Goal: Information Seeking & Learning: Compare options

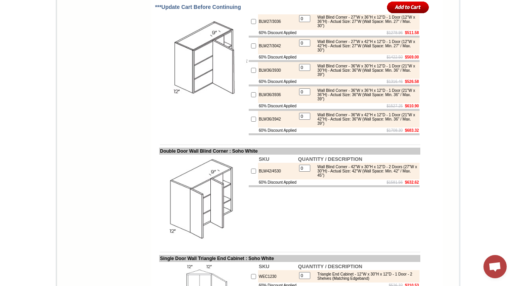
scroll to position [2209, 0]
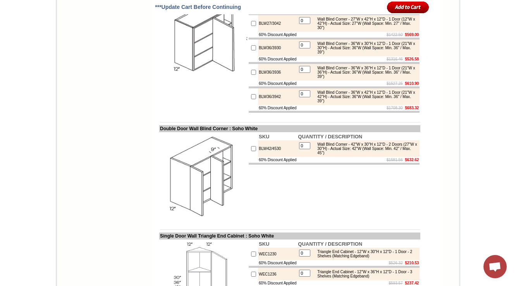
copy td "Single Door Wall Blind Corne"
drag, startPoint x: 151, startPoint y: 60, endPoint x: 224, endPoint y: 64, distance: 73.4
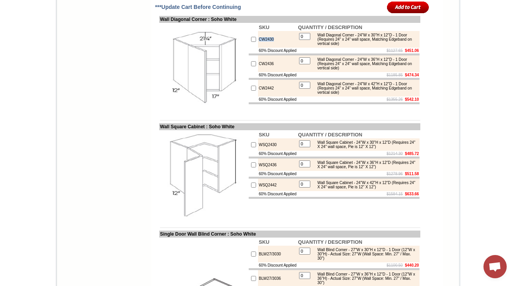
scroll to position [1960, 0]
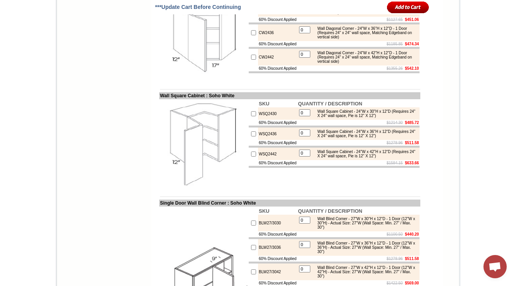
click at [258, 17] on td "CW2430" at bounding box center [277, 8] width 39 height 17
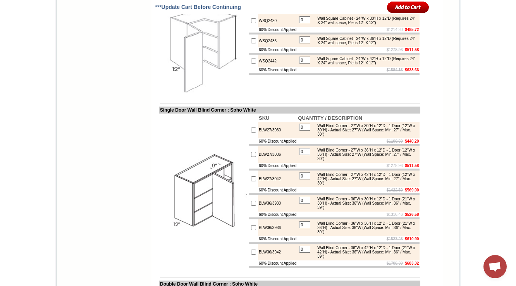
scroll to position [2084, 0]
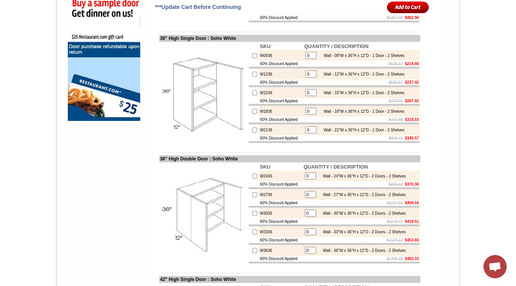
scroll to position [636, 0]
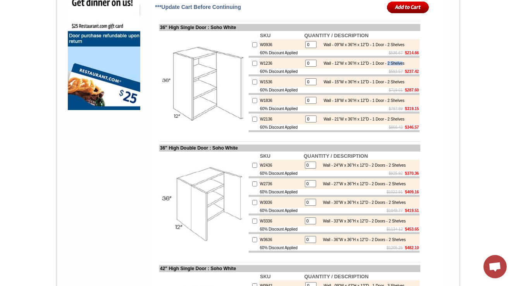
drag, startPoint x: 393, startPoint y: 101, endPoint x: 411, endPoint y: 100, distance: 17.1
click at [405, 66] on div "Wall - 12"W x 36"H x 12"D - 1 Door - 2 Shelves" at bounding box center [362, 63] width 85 height 4
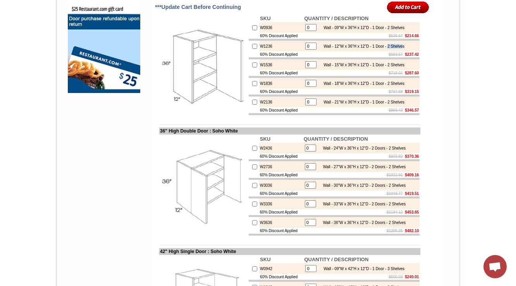
scroll to position [667, 0]
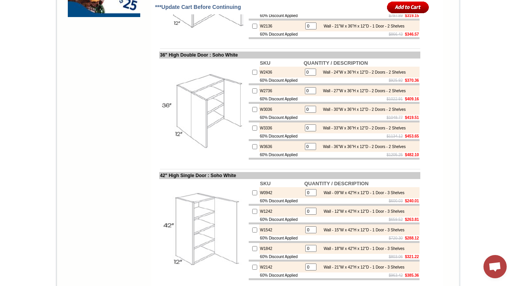
click at [188, 125] on img at bounding box center [203, 109] width 87 height 87
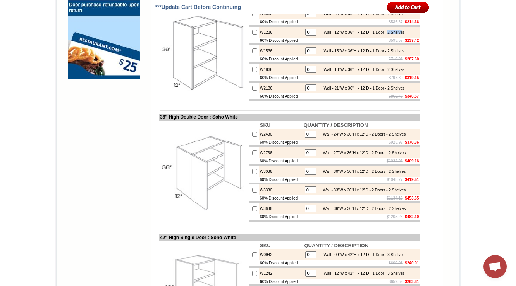
click at [400, 35] on div "Wall - 12"W x 36"H x 12"D - 1 Door - 2 Shelves" at bounding box center [362, 32] width 85 height 4
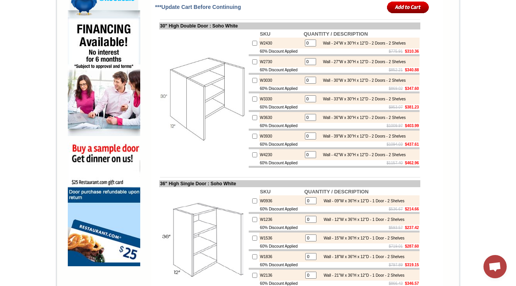
scroll to position [450, 0]
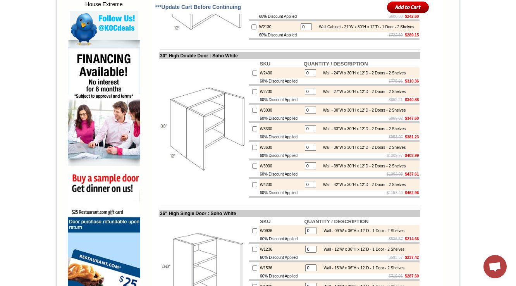
click at [259, 78] on td "W2430" at bounding box center [281, 72] width 44 height 11
click at [213, 141] on img at bounding box center [203, 128] width 87 height 87
click at [259, 116] on td "W3030" at bounding box center [281, 110] width 44 height 11
click at [185, 152] on img at bounding box center [203, 128] width 87 height 87
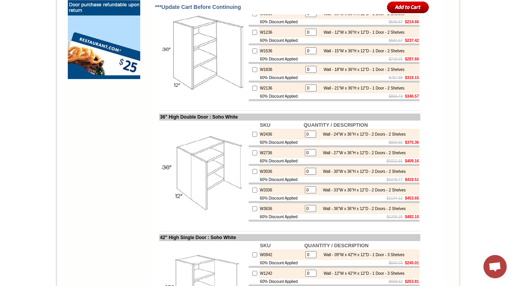
scroll to position [667, 0]
click at [264, 43] on td "60% Discount Applied" at bounding box center [281, 41] width 44 height 6
click at [206, 95] on img at bounding box center [203, 50] width 87 height 87
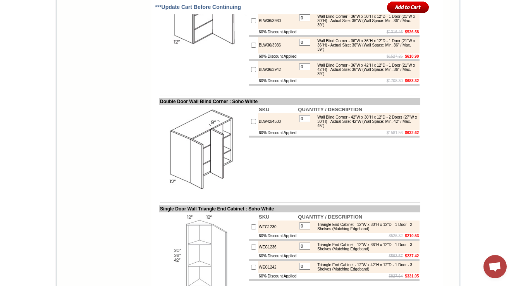
scroll to position [2205, 0]
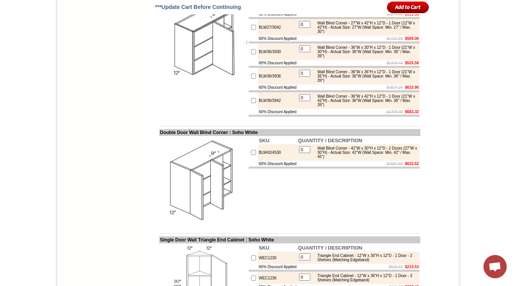
click at [358, 58] on div "Wall Blind Corner - 36"W x 30"H x 12"D - 1 Door (21"W x 30"H) - Actual Size: 36…" at bounding box center [366, 51] width 104 height 13
click at [336, 17] on td "$1278.96 $511.58" at bounding box center [358, 14] width 123 height 6
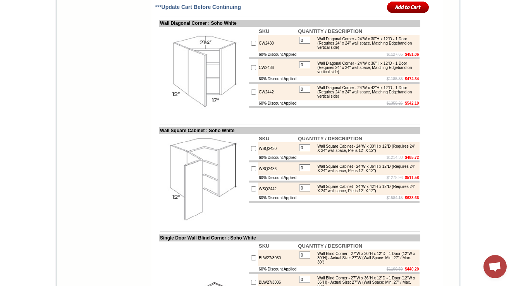
scroll to position [1956, 0]
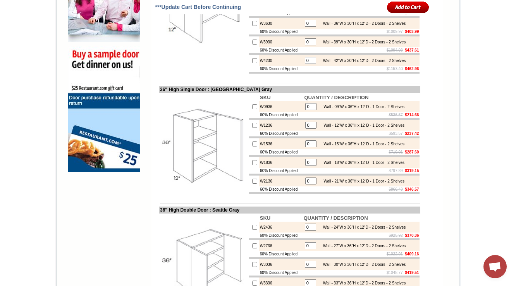
scroll to position [605, 0]
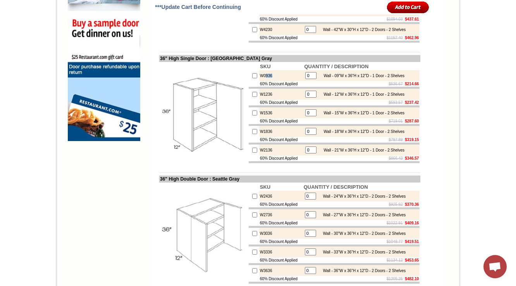
click at [262, 81] on td "W0936" at bounding box center [281, 75] width 44 height 11
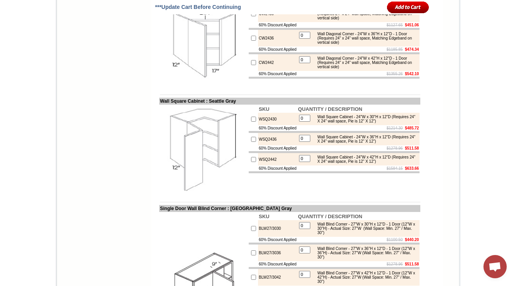
scroll to position [1948, 0]
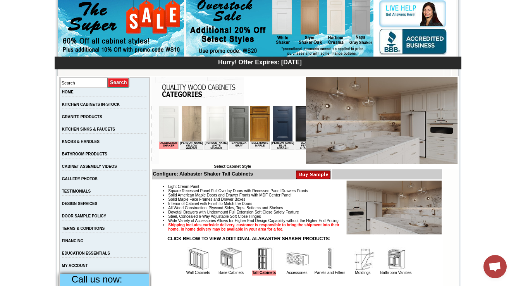
scroll to position [227, 0]
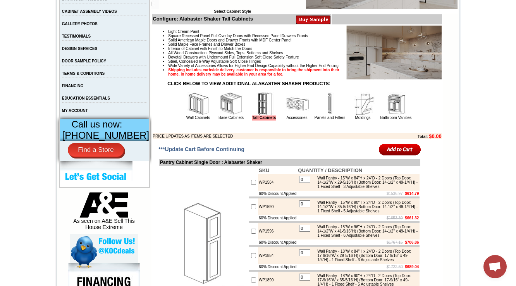
click at [197, 116] on img at bounding box center [198, 103] width 23 height 23
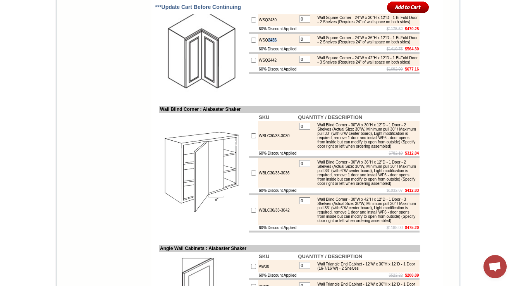
scroll to position [2019, 0]
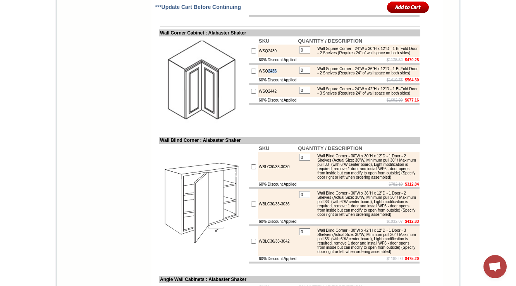
click at [262, 77] on td "WSQ2436" at bounding box center [277, 71] width 39 height 12
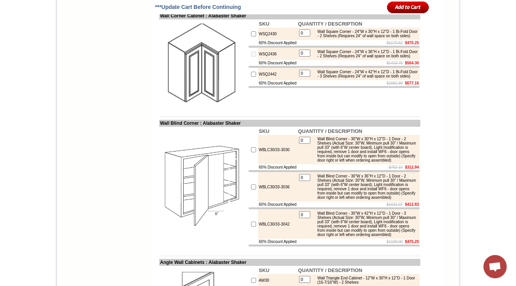
scroll to position [2050, 0]
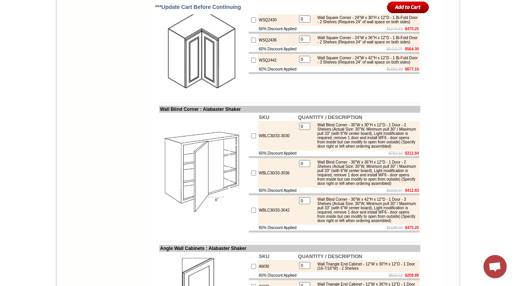
click at [258, 46] on td "WSQ2436" at bounding box center [277, 40] width 39 height 12
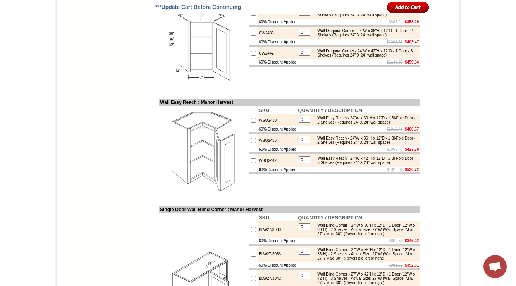
scroll to position [2083, 0]
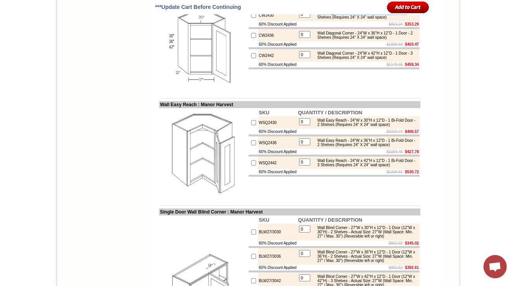
drag, startPoint x: 319, startPoint y: 88, endPoint x: 326, endPoint y: 93, distance: 8.8
click at [326, 19] on div "Wall Diagonal Corner - 24"W x 30"H x 12"D - 1 Door - 2 Shelves (Requires 24" X …" at bounding box center [366, 15] width 104 height 9
copy div "Wall Diagonal Corner - 24"W x 30"H x 12"D - 1 Door"
click at [405, 47] on b "$403.47" at bounding box center [412, 44] width 14 height 4
click at [265, 62] on td "CW2442" at bounding box center [277, 55] width 39 height 12
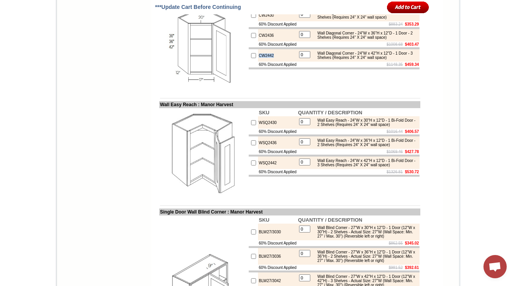
click at [265, 62] on td "CW2442" at bounding box center [277, 55] width 39 height 12
copy td "CW2442"
drag, startPoint x: 328, startPoint y: 116, endPoint x: 352, endPoint y: 113, distance: 24.1
click at [352, 40] on div "Wall Diagonal Corner - 24"W x 36"H x 12"D - 1 Door - 2 Shelves (Requires 24" X …" at bounding box center [366, 35] width 104 height 9
copy div "- 2 Shelves"
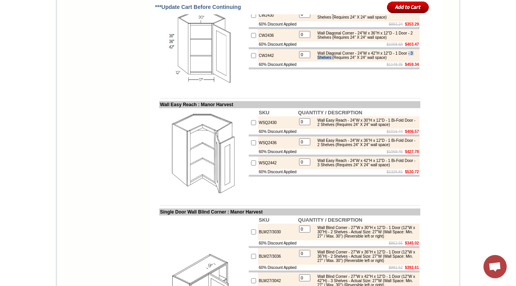
drag, startPoint x: 328, startPoint y: 139, endPoint x: 352, endPoint y: 140, distance: 23.7
click at [352, 61] on table "0 Wall Diagonal Corner - 24"W x 42"H x 12"D - 1 Door - 3 Shelves (Requires 24" …" at bounding box center [358, 55] width 121 height 11
copy div "- 3 Shelves"
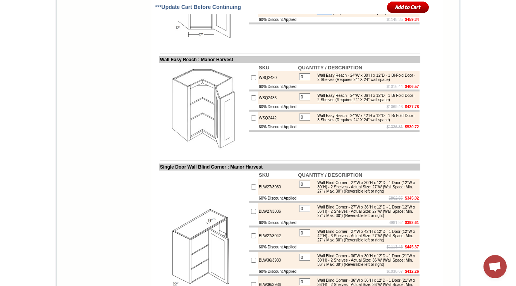
scroll to position [2114, 0]
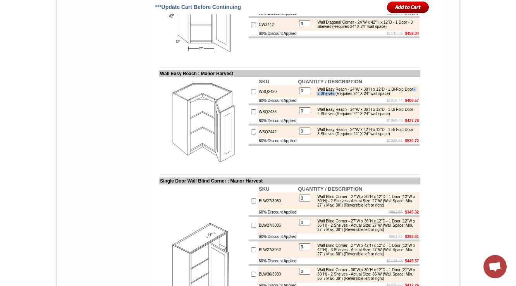
drag, startPoint x: 336, startPoint y: 171, endPoint x: 362, endPoint y: 171, distance: 25.2
click at [362, 96] on div "Wall Easy Reach - 24"W x 30"H x 12"D - 1 Bi-Fold Door - 2 Shelves (Requires 24"…" at bounding box center [366, 91] width 104 height 9
copy div "- 2 Shelves"
click at [364, 85] on td "QUANTITY / DESCRIPTION" at bounding box center [358, 81] width 123 height 7
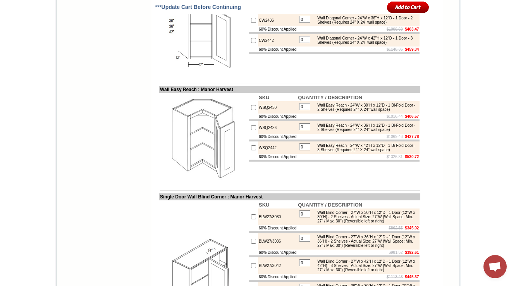
scroll to position [2083, 0]
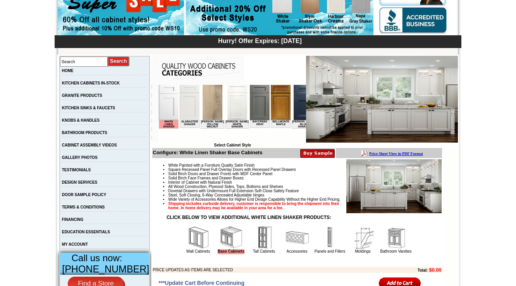
click at [193, 249] on img at bounding box center [198, 237] width 23 height 23
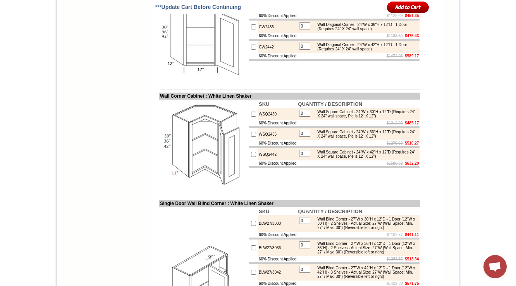
scroll to position [2353, 0]
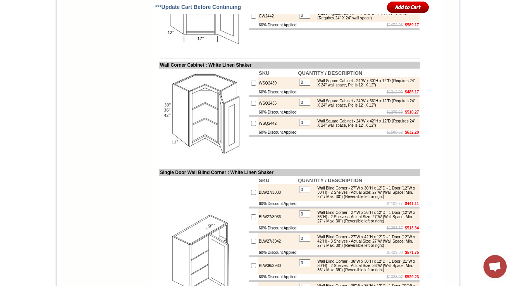
copy td "CW2430"
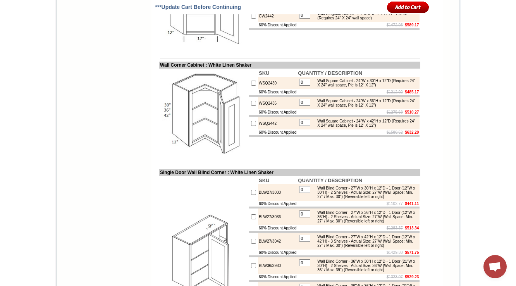
copy td "CW2430"
drag, startPoint x: 152, startPoint y: 67, endPoint x: 207, endPoint y: 64, distance: 55.5
copy td "Wall Diagonal Corner"
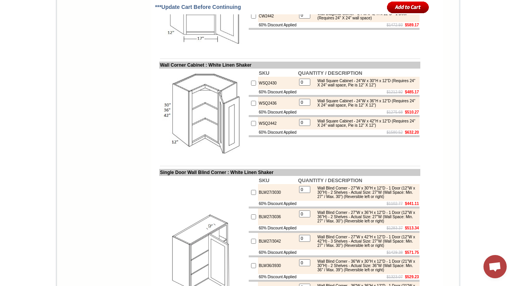
drag, startPoint x: 269, startPoint y: 85, endPoint x: 251, endPoint y: 86, distance: 17.5
copy td "CW2430"
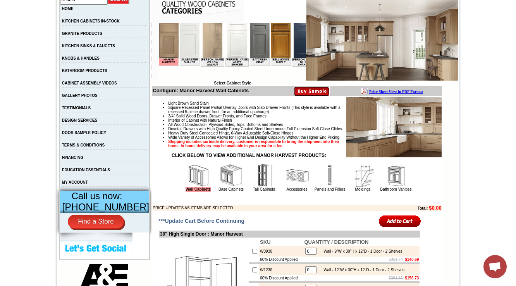
scroll to position [305, 0]
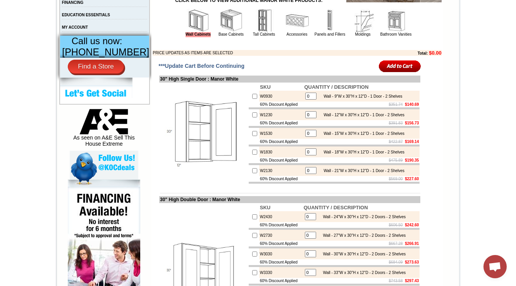
scroll to position [2160, 0]
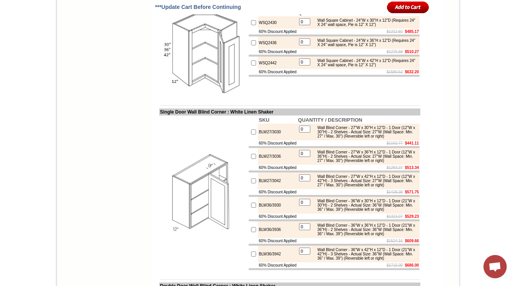
scroll to position [2383, 0]
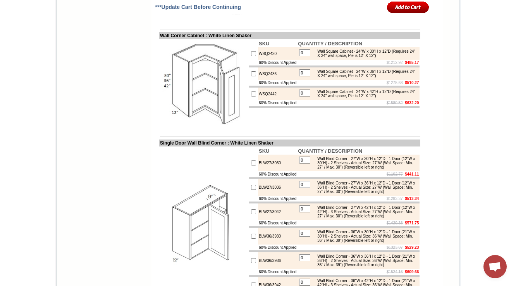
copy td "CW2442"
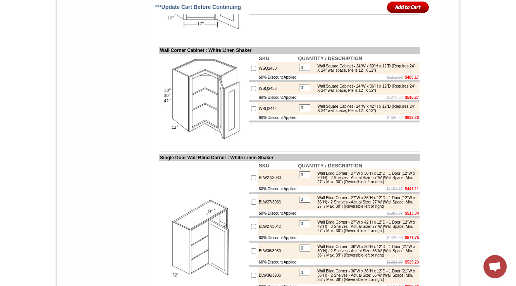
scroll to position [2383, 0]
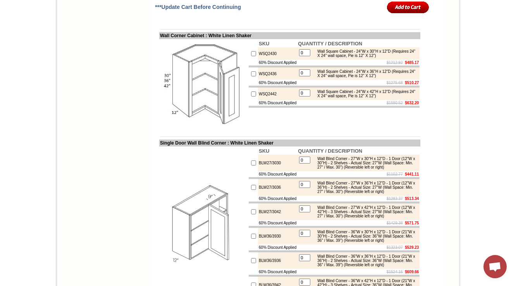
click at [265, 60] on td "WSQ2430" at bounding box center [277, 53] width 39 height 12
copy td "WSQ2430"
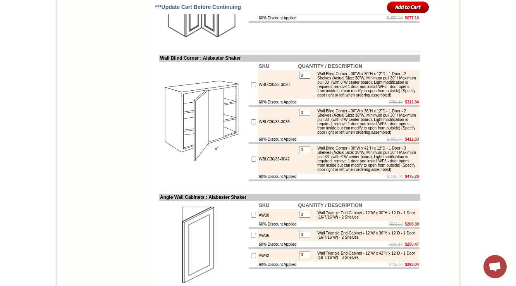
scroll to position [2100, 0]
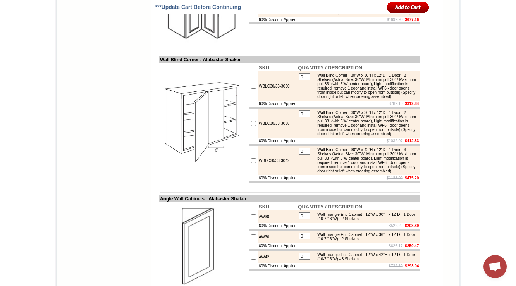
drag, startPoint x: 401, startPoint y: 156, endPoint x: 361, endPoint y: 158, distance: 40.0
copy div "- 1 Bi-Fold Door - 2 Shelves"
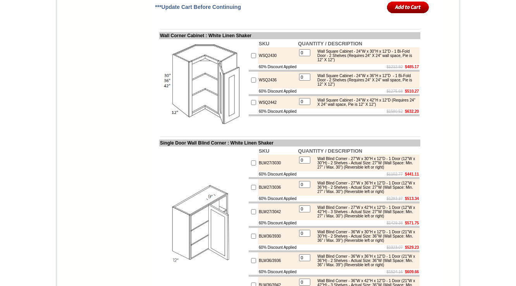
scroll to position [2414, 0]
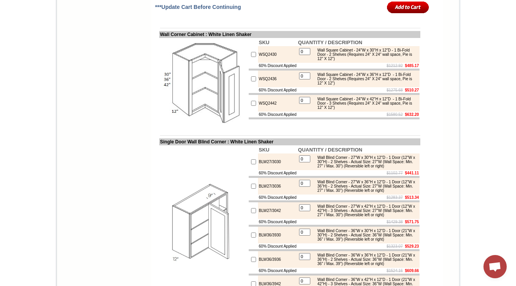
scroll to position [2383, 0]
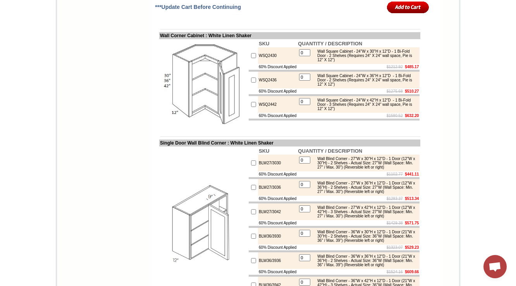
click at [266, 113] on td "WSQ2442" at bounding box center [277, 104] width 39 height 17
copy td "WSQ2442"
drag, startPoint x: 327, startPoint y: 85, endPoint x: 352, endPoint y: 84, distance: 24.8
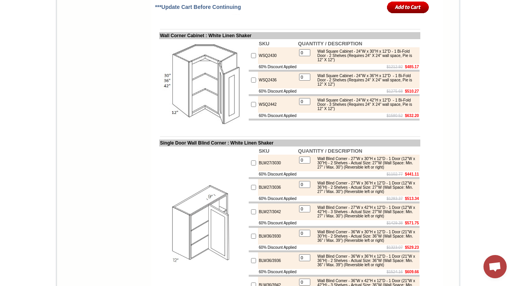
copy div "- 2 Shelves"
drag, startPoint x: 401, startPoint y: 161, endPoint x: 367, endPoint y: 167, distance: 35.0
click at [367, 62] on div "Wall Square Cabinet - 24"W x 30"H x 12"D - 1 Bi-Fold Door - 2 Shelves (Requires…" at bounding box center [366, 55] width 104 height 13
copy div "- 1 Bi-Fold Door - 2 Shelves"
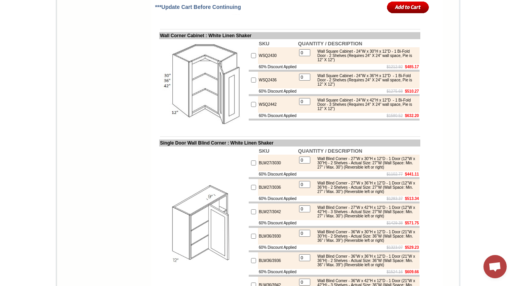
drag, startPoint x: 404, startPoint y: 103, endPoint x: 352, endPoint y: 109, distance: 51.9
copy div "- 1 Door - 3 Shelves"
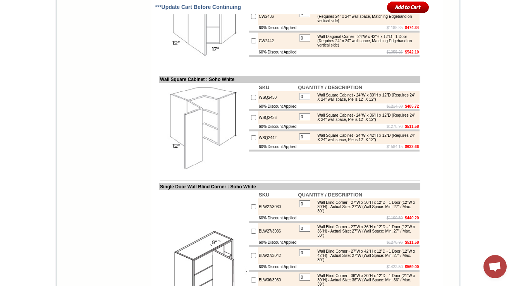
scroll to position [1987, 0]
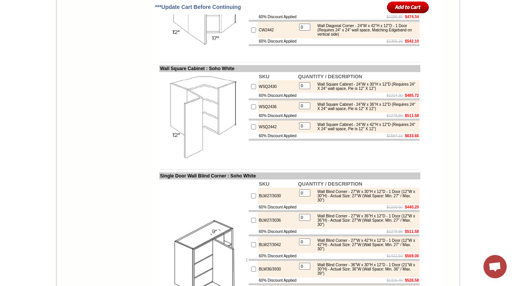
click at [264, 14] on td "CW2436" at bounding box center [277, 5] width 39 height 17
copy td "CW2436"
click at [264, 38] on td "CW2442" at bounding box center [277, 30] width 39 height 17
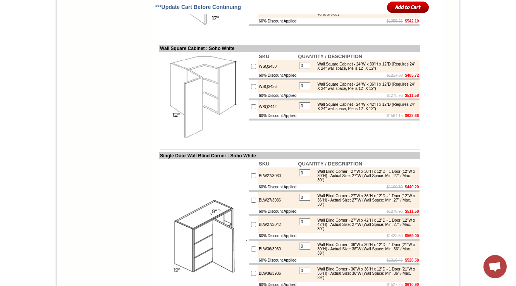
scroll to position [2018, 0]
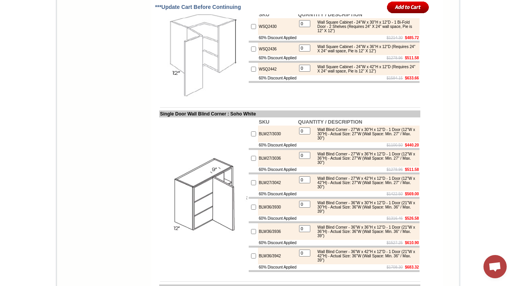
scroll to position [2080, 0]
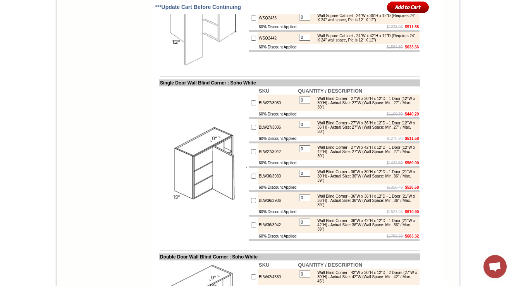
drag, startPoint x: 402, startPoint y: 98, endPoint x: 366, endPoint y: 101, distance: 35.8
copy div "- 1 Bi-Fold Door - 2 Shelves"
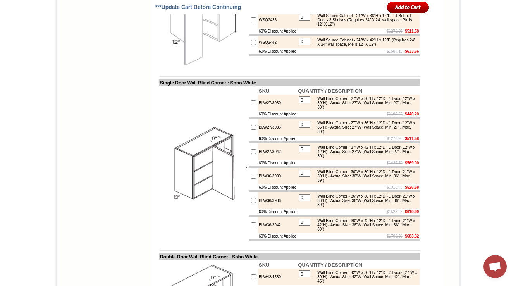
drag, startPoint x: 352, startPoint y: 106, endPoint x: 338, endPoint y: 105, distance: 14.0
click at [202, 67] on img at bounding box center [203, 23] width 87 height 87
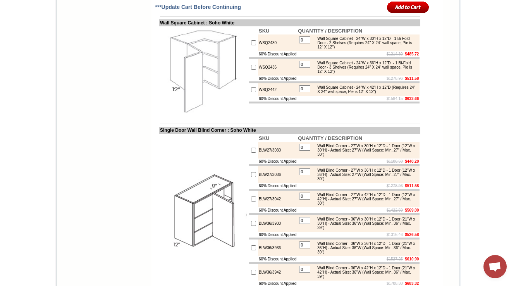
scroll to position [2018, 0]
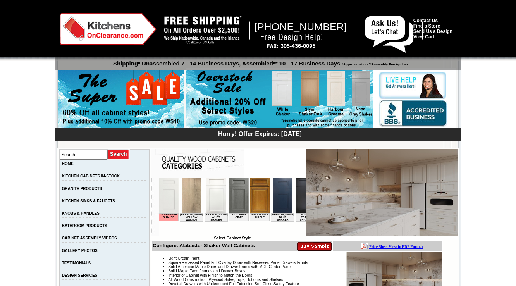
scroll to position [2143, 0]
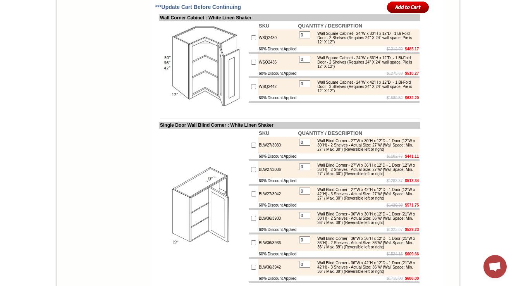
scroll to position [2415, 0]
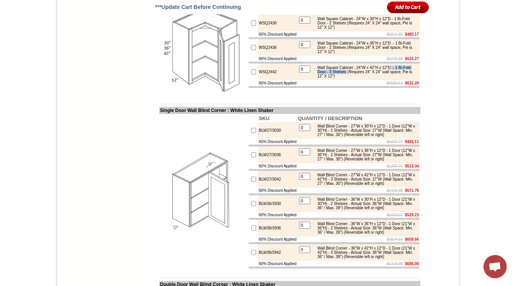
drag, startPoint x: 402, startPoint y: 183, endPoint x: 364, endPoint y: 187, distance: 37.5
click at [364, 78] on div "Wall Square Cabinet - 24"W x 42"H x 12"D - 1 Bi-Fold Door - 3 Shelves (Requires…" at bounding box center [366, 72] width 104 height 13
copy div "- 1 Bi-Fold Door - 3 Shelves"
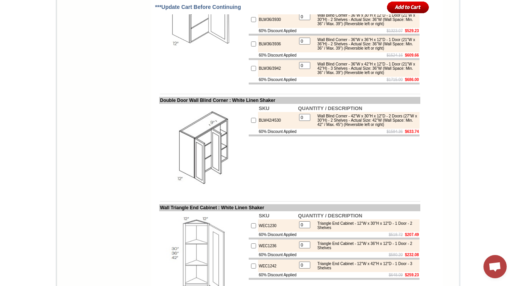
scroll to position [2601, 0]
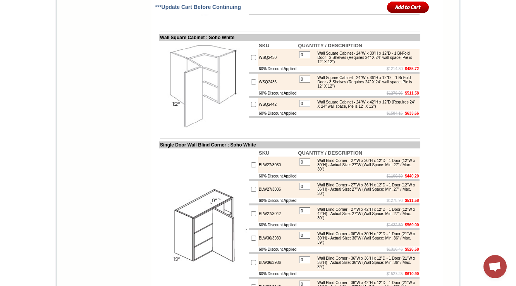
scroll to position [1987, 0]
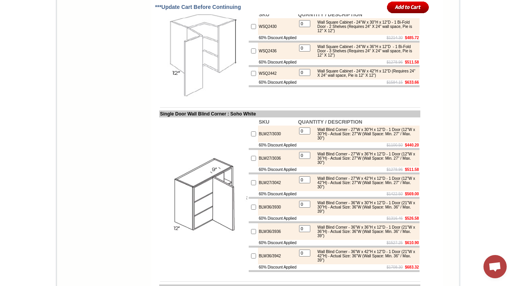
click at [261, 35] on td "WSQ2430" at bounding box center [277, 26] width 39 height 17
copy td "WSQ2430"
click at [261, 59] on td "WSQ2436" at bounding box center [277, 51] width 39 height 17
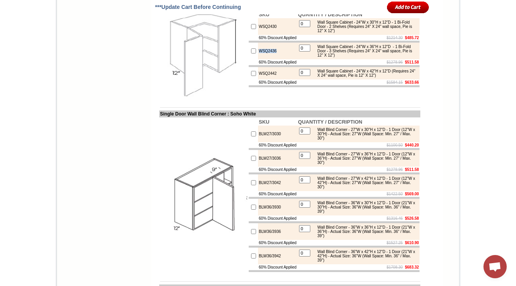
click at [261, 59] on td "WSQ2436" at bounding box center [277, 51] width 39 height 17
copy td "WSQ2436"
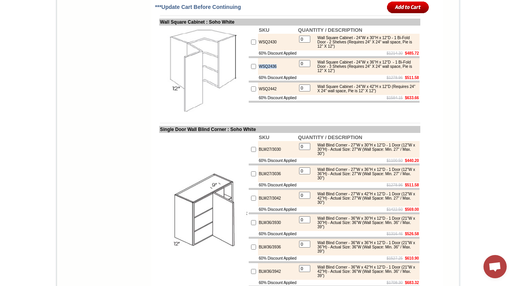
scroll to position [2018, 0]
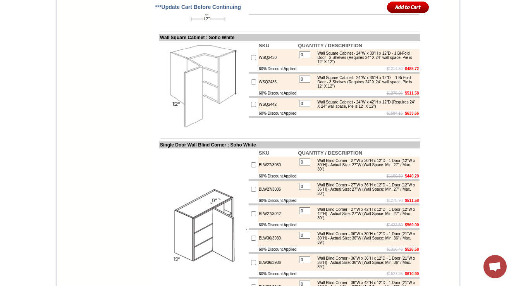
click at [263, 110] on td "WSQ2442" at bounding box center [277, 104] width 39 height 12
copy td "WSQ2442"
click at [262, 66] on td "WSQ2430" at bounding box center [277, 57] width 39 height 17
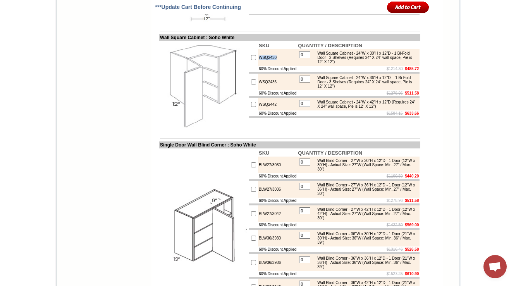
copy td "WSQ2430"
click at [258, 66] on td "WSQ2430" at bounding box center [277, 57] width 39 height 17
click at [261, 66] on td "WSQ2430" at bounding box center [277, 57] width 39 height 17
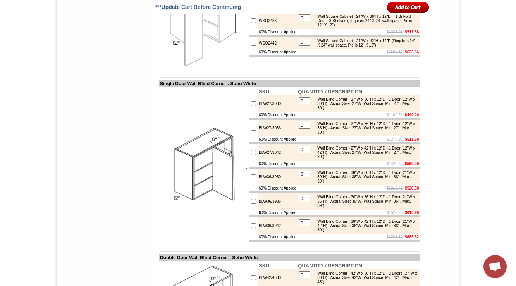
scroll to position [2080, 0]
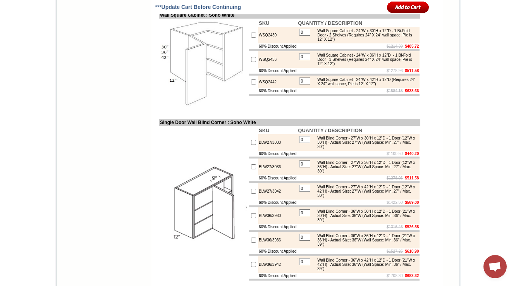
scroll to position [2041, 0]
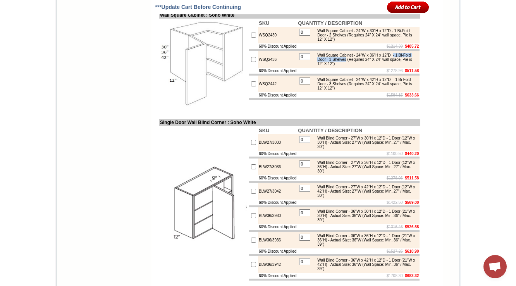
click at [329, 66] on div "Wall Square Cabinet - 24"W x 36"H x 12"D - 1 Bi-Fold Door - 3 Shelves (Requires…" at bounding box center [366, 59] width 104 height 13
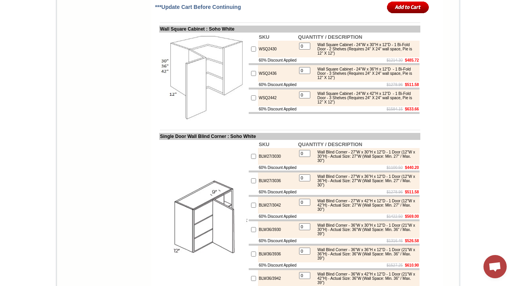
scroll to position [2041, 0]
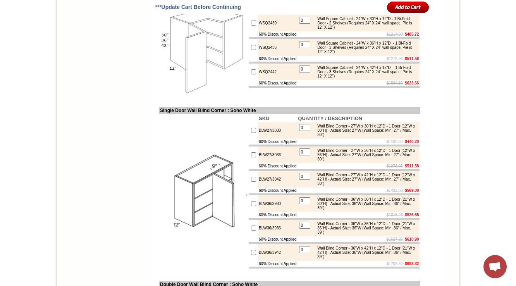
scroll to position [2072, 0]
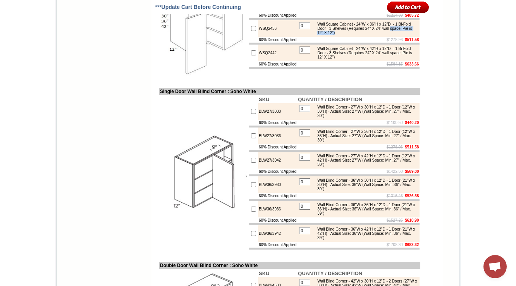
drag, startPoint x: 368, startPoint y: 140, endPoint x: 317, endPoint y: 143, distance: 51.2
click at [317, 35] on div "Wall Square Cabinet - 24"W x 36"H x 12"D - 1 Bi-Fold Door - 3 Shelves (Requires…" at bounding box center [366, 28] width 104 height 13
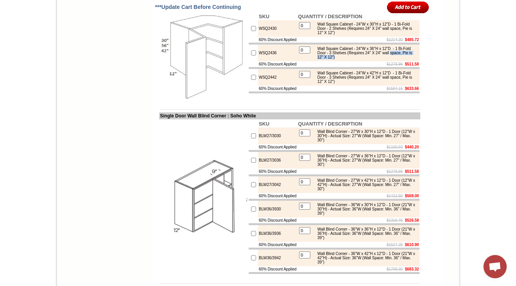
scroll to position [2041, 0]
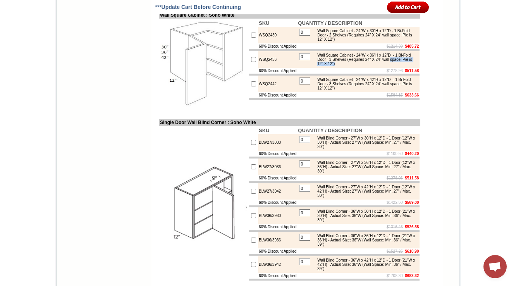
click at [348, 74] on td "$1278.96 $511.58" at bounding box center [358, 71] width 123 height 6
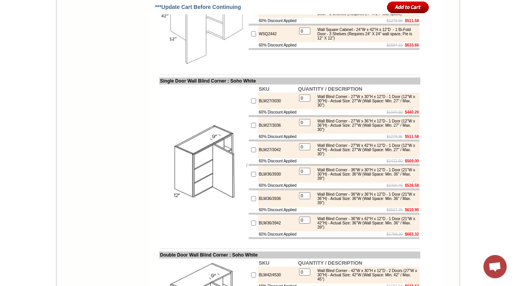
scroll to position [2096, 0]
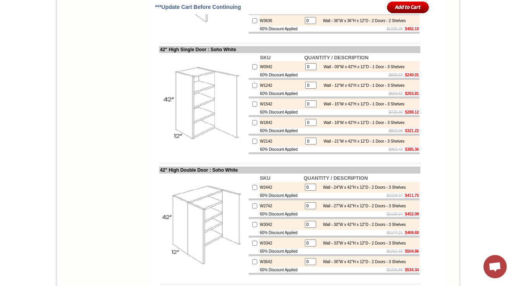
scroll to position [886, 0]
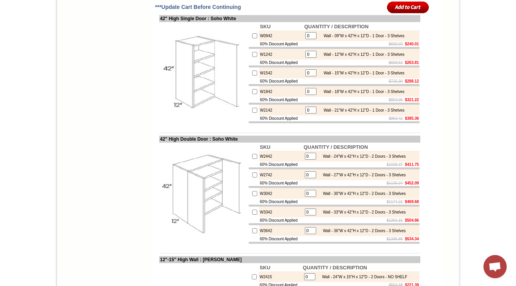
click at [259, 41] on td "W0942" at bounding box center [281, 35] width 44 height 11
copy td "W0942"
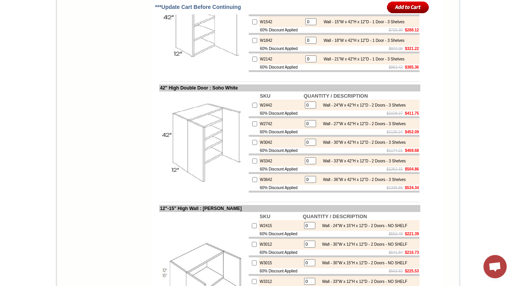
scroll to position [948, 0]
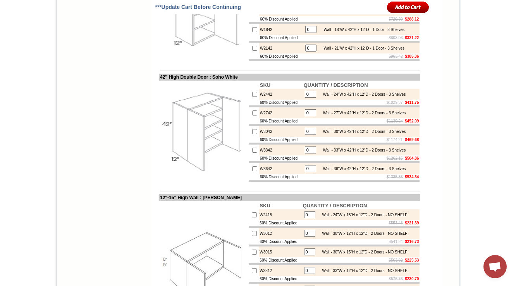
click at [259, 100] on td "W2442" at bounding box center [281, 94] width 44 height 11
copy td "W2442"
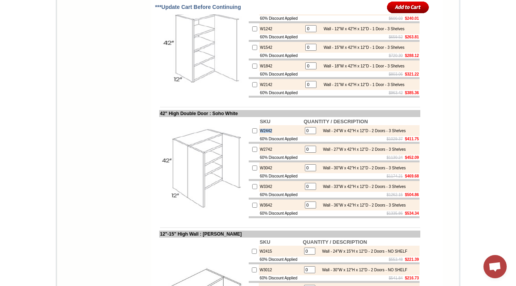
scroll to position [917, 0]
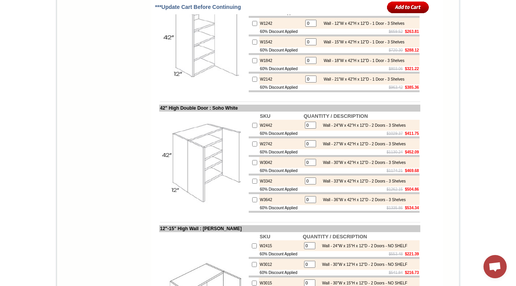
click at [337, 44] on div "Wall - 15"W x 42"H x 12"D - 1 Door - 3 Shelves" at bounding box center [362, 42] width 85 height 4
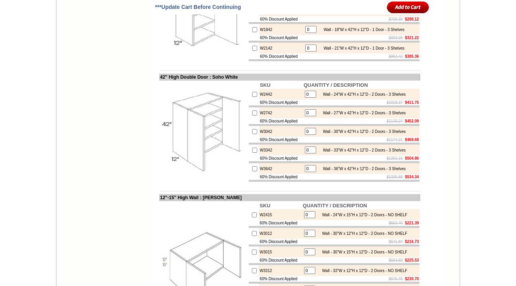
scroll to position [917, 0]
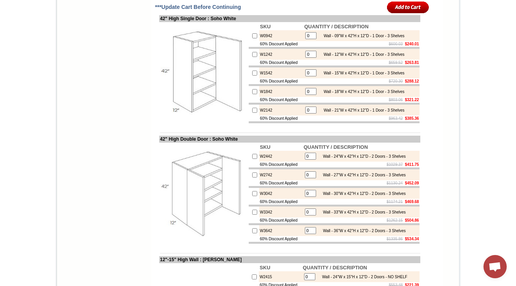
scroll to position [917, 0]
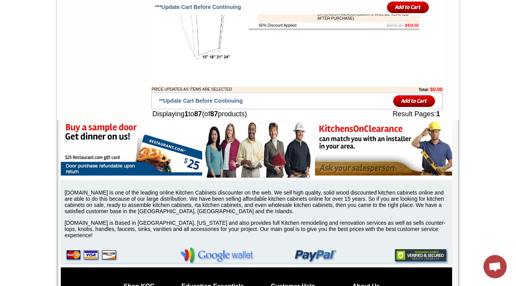
scroll to position [2691, 0]
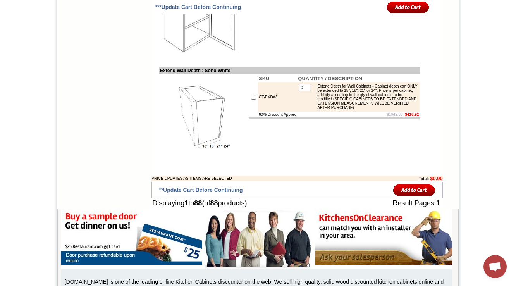
scroll to position [2685, 0]
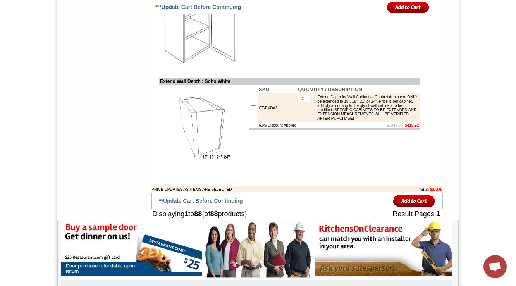
click at [179, 66] on img at bounding box center [203, 21] width 87 height 87
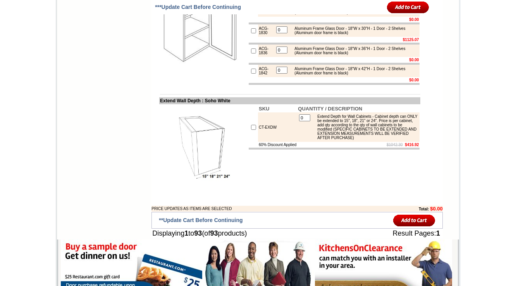
scroll to position [2716, 0]
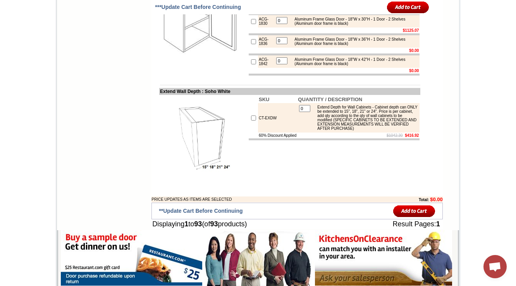
copy tr "ACG-1530"
drag, startPoint x: 373, startPoint y: 115, endPoint x: 306, endPoint y: 115, distance: 67.1
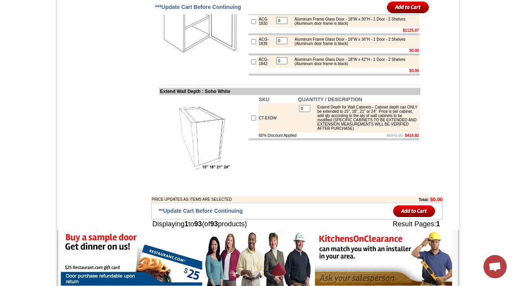
drag, startPoint x: 306, startPoint y: 115, endPoint x: 371, endPoint y: 117, distance: 64.8
copy div "(Aluminum door frame is black)"
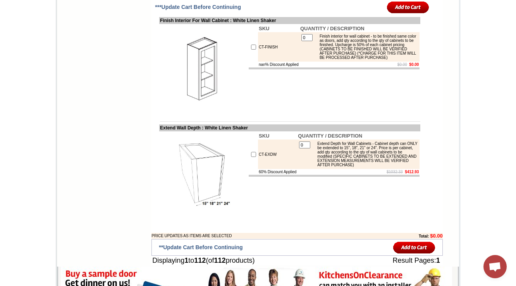
scroll to position [3213, 0]
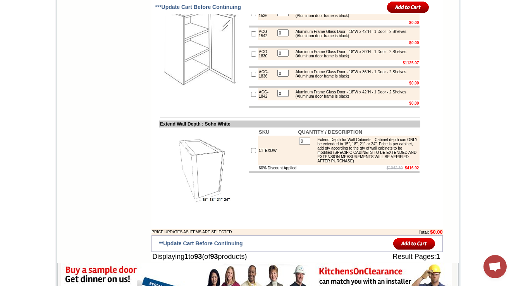
scroll to position [2715, 0]
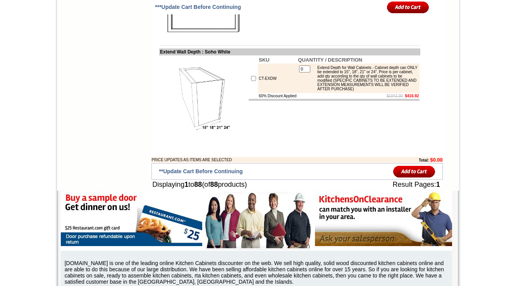
scroll to position [2684, 0]
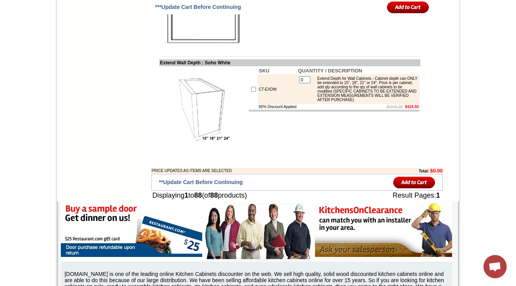
scroll to position [2715, 0]
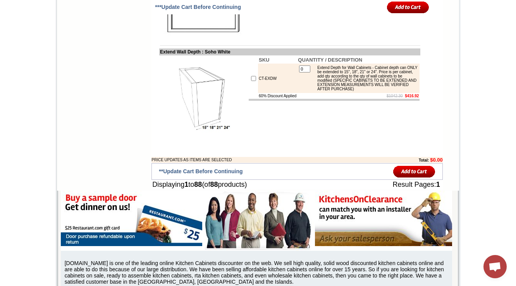
drag, startPoint x: 330, startPoint y: 86, endPoint x: 345, endPoint y: 86, distance: 14.7
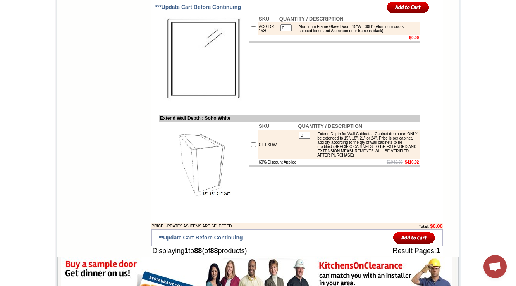
scroll to position [2648, 0]
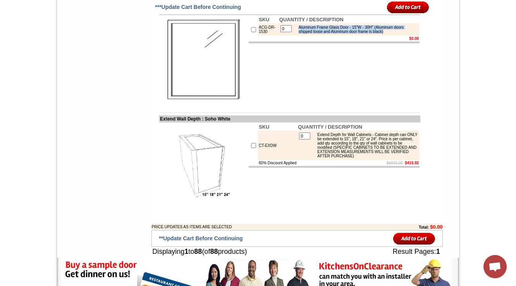
drag, startPoint x: 393, startPoint y: 155, endPoint x: 291, endPoint y: 154, distance: 101.6
click at [295, 34] on div "Aluminum Frame Glass Door - 15"W - 30H" (Aluminum doors shipped loose and Alumi…" at bounding box center [356, 29] width 123 height 9
copy div "Aluminum Frame Glass Door - 15"W - 30H" (Aluminum doors shipped loose and Alumi…"
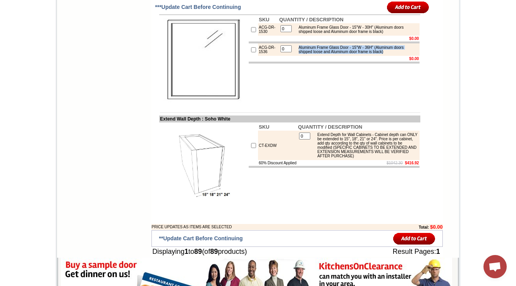
drag, startPoint x: 294, startPoint y: 174, endPoint x: 390, endPoint y: 179, distance: 95.9
click at [390, 54] on div "Aluminum Frame Glass Door - 15"W - 36H" (Aluminum doors shipped loose and Alumi…" at bounding box center [356, 49] width 123 height 9
copy div "Aluminum Frame Glass Door - 15"W - 36H" (Aluminum doors shipped loose and Alumi…"
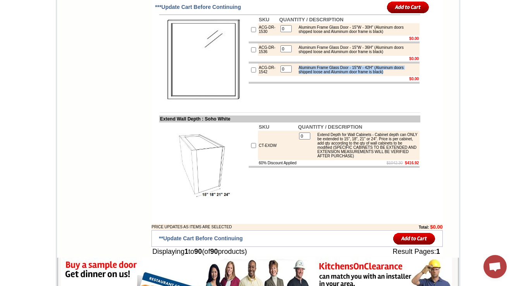
drag, startPoint x: 293, startPoint y: 195, endPoint x: 393, endPoint y: 204, distance: 100.7
click at [393, 74] on td "Aluminum Frame Glass Door - 15"W - 42H" (Aluminum doors shipped loose and Alumi…" at bounding box center [357, 69] width 124 height 9
click at [305, 54] on div "Aluminum Frame Glass Door - 15"W - 36H" (Aluminum doors shipped loose and Alumi…" at bounding box center [356, 49] width 123 height 9
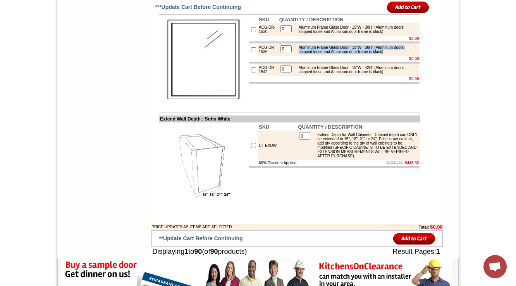
drag, startPoint x: 292, startPoint y: 173, endPoint x: 225, endPoint y: 171, distance: 66.7
click at [391, 54] on div "Aluminum Frame Glass Door - 15"W - 36H" (Aluminum doors shipped loose and Alumi…" at bounding box center [356, 49] width 123 height 9
copy div "Aluminum Frame Glass Door - 15"W - 36H" (Aluminum doors shipped loose and Alumi…"
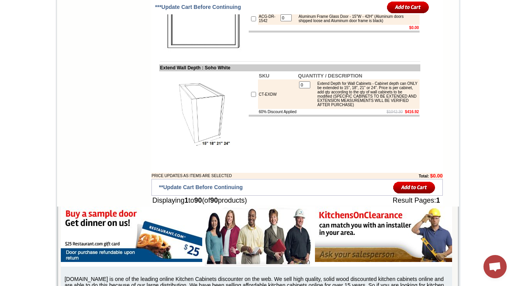
scroll to position [2710, 0]
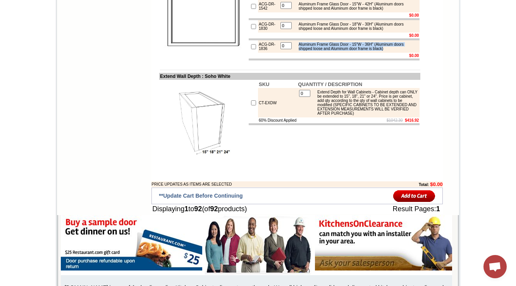
drag, startPoint x: 295, startPoint y: 176, endPoint x: 390, endPoint y: 182, distance: 95.2
click at [390, 51] on div "Aluminum Frame Glass Door - 15"W - 36H" (Aluminum doors shipped loose and Alumi…" at bounding box center [356, 46] width 123 height 9
copy div "Aluminum Frame Glass Door - 15"W - 36H" (Aluminum doors shipped loose and Alumi…"
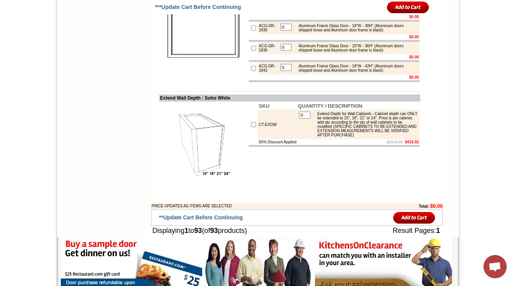
drag, startPoint x: 250, startPoint y: 88, endPoint x: 264, endPoint y: 98, distance: 16.8
copy td "ACG-DR-1530"
drag, startPoint x: 152, startPoint y: 74, endPoint x: 252, endPoint y: 74, distance: 100.0
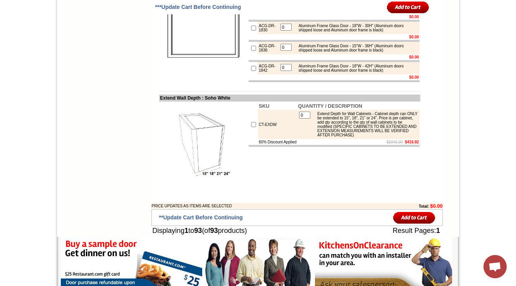
copy td "Aluminum Frame Glass Door / Vertical"
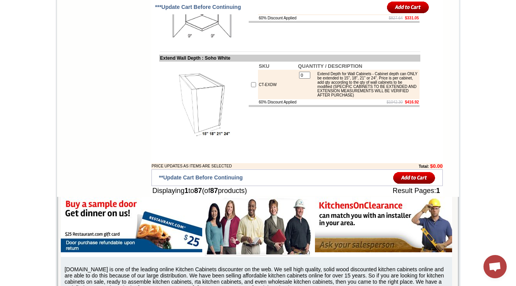
scroll to position [2776, 0]
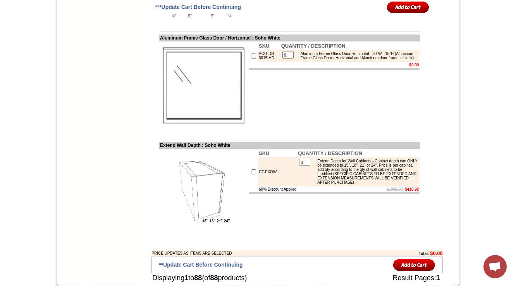
scroll to position [2652, 0]
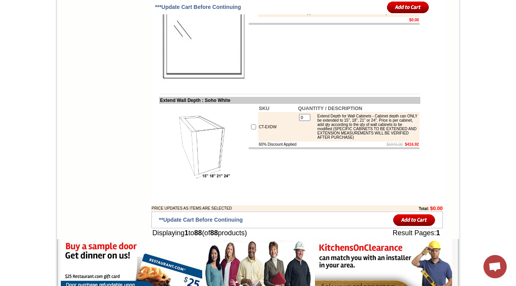
scroll to position [2652, 0]
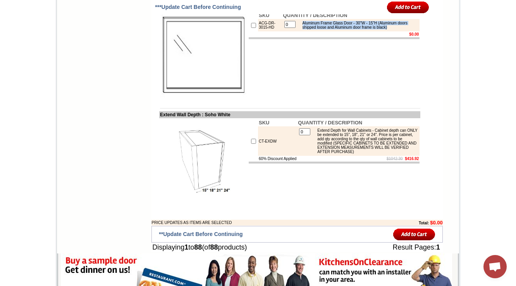
drag, startPoint x: 297, startPoint y: 148, endPoint x: 413, endPoint y: 154, distance: 115.6
click at [413, 29] on div "Aluminum Frame Glass Door - 30"W - 15"H (Aluminum doors shipped loose and Alumi…" at bounding box center [358, 25] width 119 height 9
copy div "Aluminum Frame Glass Door - 30"W - 15"H (Aluminum doors shipped loose and Alumi…"
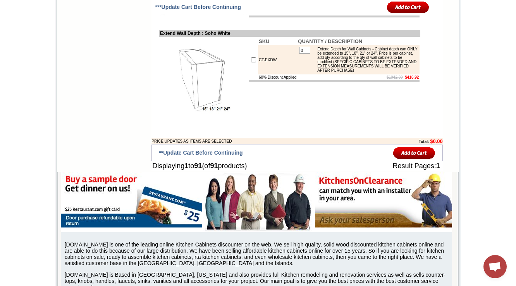
scroll to position [2745, 0]
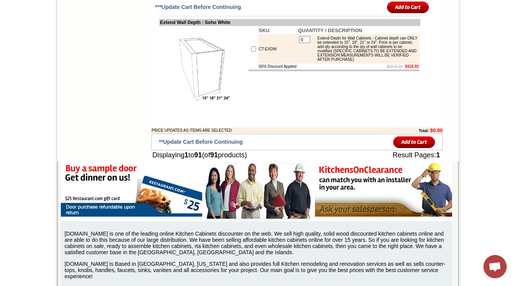
drag, startPoint x: 152, startPoint y: 39, endPoint x: 260, endPoint y: 38, distance: 107.8
copy td "Aluminum Frame Glass Door / Horizontal"
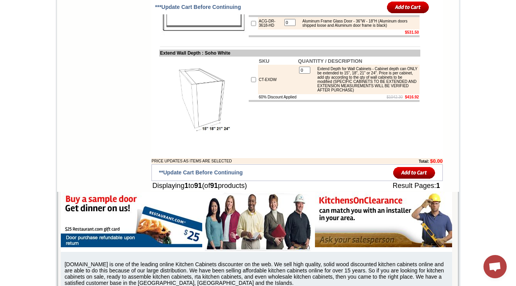
scroll to position [2714, 0]
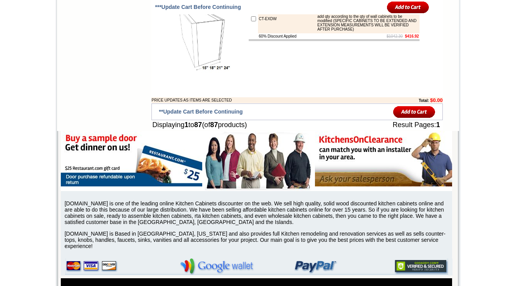
scroll to position [2652, 0]
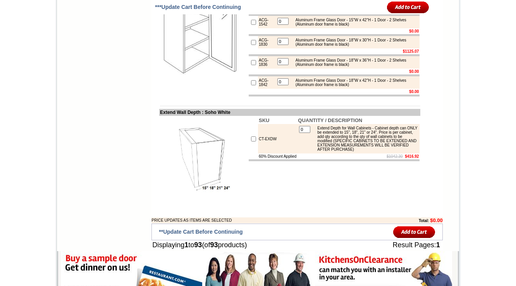
scroll to position [2714, 0]
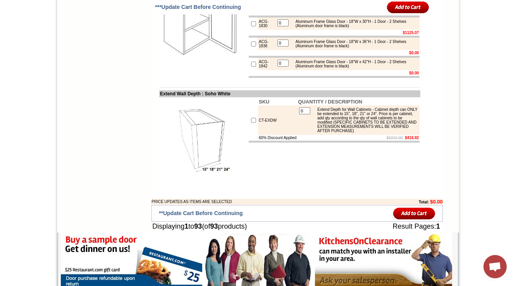
drag, startPoint x: 152, startPoint y: 69, endPoint x: 253, endPoint y: 67, distance: 100.8
copy td "Aluminum Frame Glass Door / Vertical"
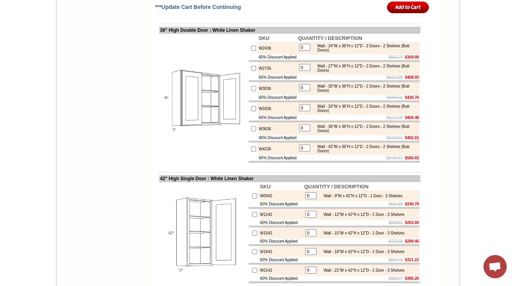
scroll to position [754, 0]
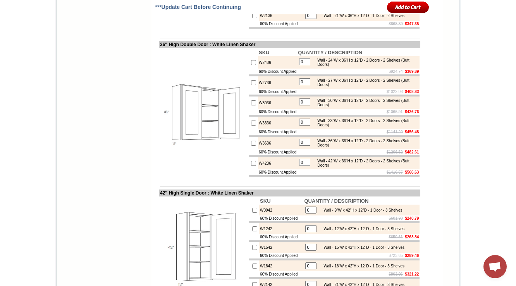
click at [361, 167] on div "Wall - 42"W x 36"H x 12"D - 2 Doors - 2 Shelves (Butt Doors)" at bounding box center [366, 163] width 104 height 9
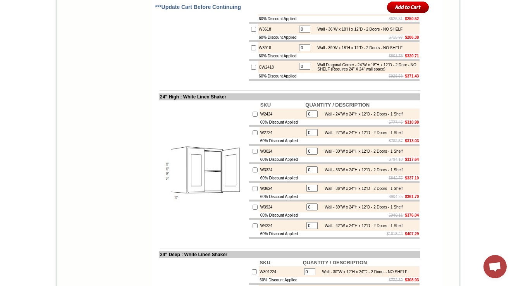
scroll to position [1039, 0]
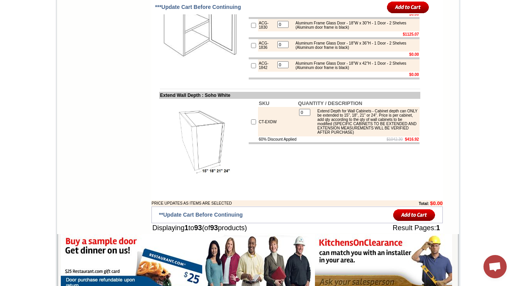
drag, startPoint x: 260, startPoint y: 93, endPoint x: 240, endPoint y: 88, distance: 20.3
copy td "1530"
drag, startPoint x: 260, startPoint y: 114, endPoint x: 250, endPoint y: 112, distance: 10.2
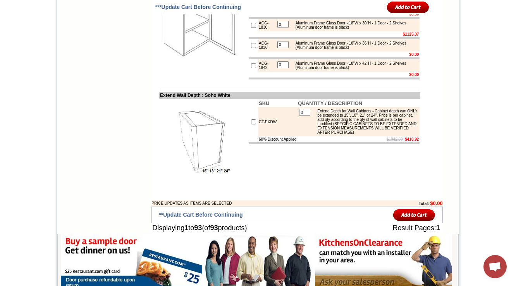
copy td "1536"
drag, startPoint x: 262, startPoint y: 138, endPoint x: 252, endPoint y: 136, distance: 10.3
click at [258, 11] on td "ACG-1542" at bounding box center [266, 5] width 17 height 12
copy td "1542"
drag, startPoint x: 261, startPoint y: 160, endPoint x: 251, endPoint y: 160, distance: 9.7
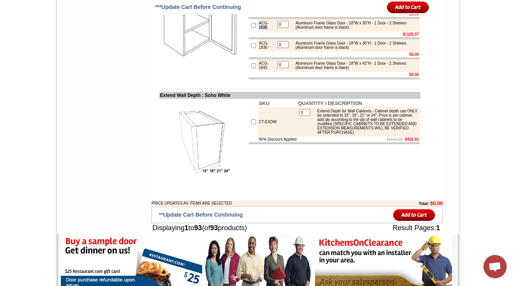
click at [258, 31] on td "ACG-1830" at bounding box center [266, 25] width 17 height 12
copy td "1830"
drag, startPoint x: 261, startPoint y: 180, endPoint x: 251, endPoint y: 180, distance: 10.1
click at [258, 52] on td "ACG-1836" at bounding box center [266, 45] width 17 height 12
copy td "1836"
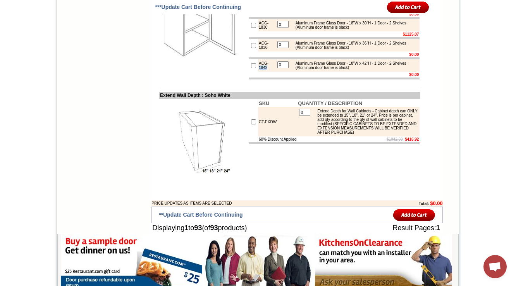
drag, startPoint x: 262, startPoint y: 203, endPoint x: 250, endPoint y: 202, distance: 12.5
click at [258, 72] on td "ACG-1842" at bounding box center [266, 65] width 17 height 12
copy td "1842"
drag, startPoint x: 290, startPoint y: 110, endPoint x: 380, endPoint y: 115, distance: 90.5
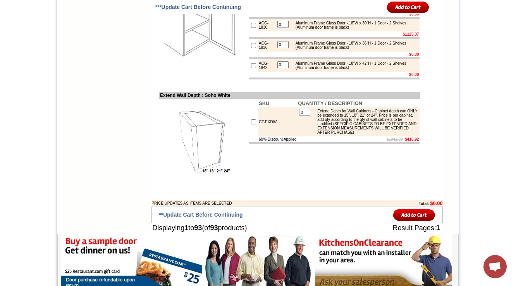
copy div "Aluminum Frame Glass Door - 15"W x 36"H - 1 Door - 2 Shelves (Aluminum door fra…"
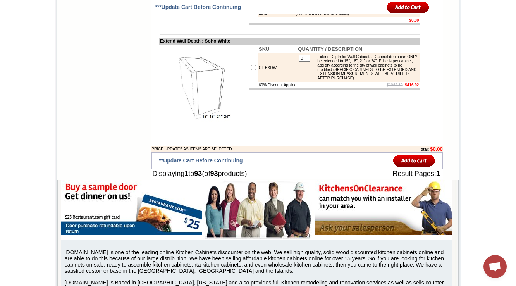
scroll to position [2774, 0]
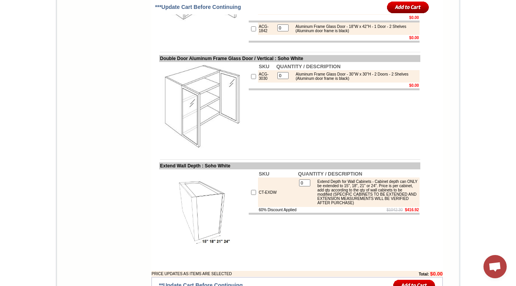
scroll to position [2773, 0]
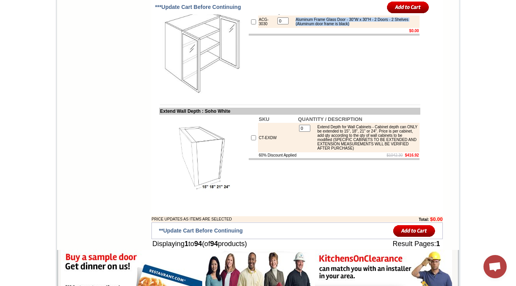
drag, startPoint x: 290, startPoint y: 155, endPoint x: 378, endPoint y: 160, distance: 87.8
click at [378, 26] on div "Aluminum Frame Glass Door - 30"W x 30"H - 2 Doors - 2 Shelves (Aluminum door fr…" at bounding box center [355, 21] width 126 height 9
copy div "Aluminum Frame Glass Door - 30"W x 30"H - 2 Doors - 2 Shelves (Aluminum door fr…"
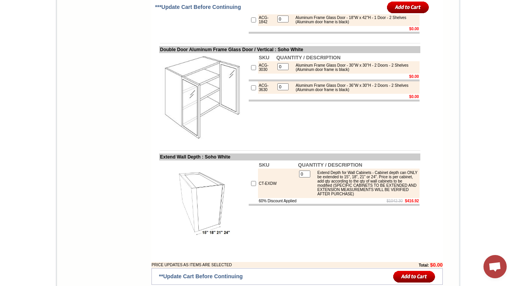
scroll to position [2773, 0]
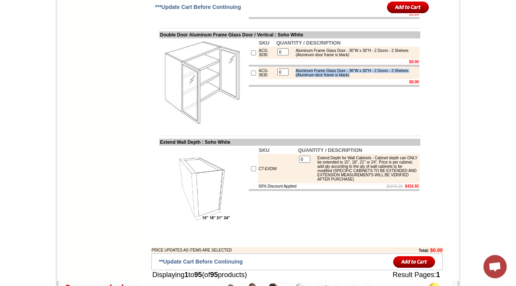
drag, startPoint x: 374, startPoint y: 216, endPoint x: 290, endPoint y: 206, distance: 84.3
click at [292, 78] on td "Aluminum Frame Glass Door - 36"W x 30"H - 2 Doors - 2 Shelves (Aluminum door fr…" at bounding box center [355, 72] width 127 height 9
copy div "Aluminum Frame Glass Door - 36"W x 30"H - 2 Doors - 2 Shelves (Aluminum door fr…"
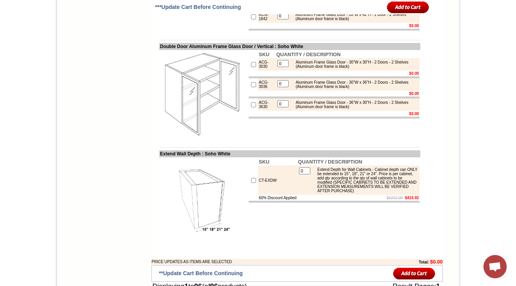
scroll to position [2771, 0]
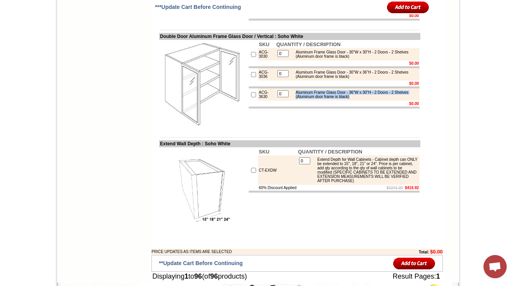
drag, startPoint x: 291, startPoint y: 231, endPoint x: 377, endPoint y: 239, distance: 86.1
click at [377, 99] on div "Aluminum Frame Glass Door - 36"W x 30"H - 2 Doors - 2 Shelves (Aluminum door fr…" at bounding box center [355, 94] width 126 height 9
copy div "Aluminum Frame Glass Door - 36"W x 30"H - 2 Doors - 2 Shelves (Aluminum door fr…"
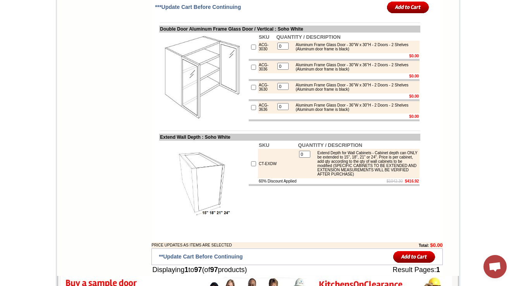
scroll to position [2771, 0]
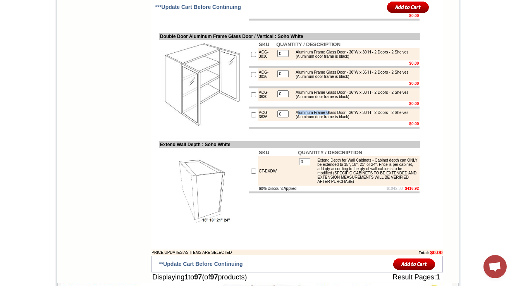
drag, startPoint x: 293, startPoint y: 254, endPoint x: 308, endPoint y: 262, distance: 16.8
click at [335, 119] on div "Aluminum Frame Glass Door - 36"W x 30"H - 2 Doors - 2 Shelves (Aluminum door fr…" at bounding box center [355, 114] width 126 height 9
click at [304, 120] on table "0 Aluminum Frame Glass Door - 36"W x 30"H - 2 Doors - 2 Shelves (Aluminum door …" at bounding box center [347, 114] width 143 height 11
drag, startPoint x: 290, startPoint y: 254, endPoint x: 372, endPoint y: 259, distance: 81.6
click at [372, 119] on div "Aluminum Frame Glass Door - 36"W x 30"H - 2 Doors - 2 Shelves (Aluminum door fr…" at bounding box center [355, 114] width 126 height 9
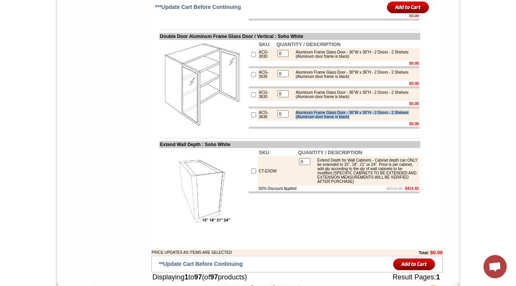
copy div "Aluminum Frame Glass Door - 36"W x 30"H - 2 Doors - 2 Shelves (Aluminum door fr…"
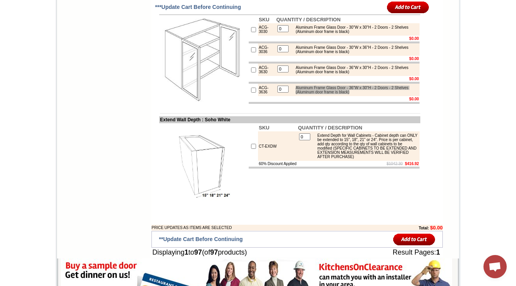
scroll to position [2802, 0]
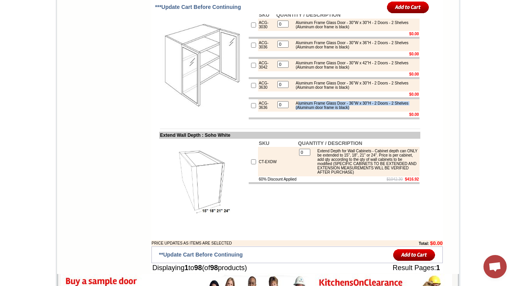
drag, startPoint x: 299, startPoint y: 247, endPoint x: 371, endPoint y: 253, distance: 71.6
click at [371, 110] on div "Aluminum Frame Glass Door - 36"W x 30"H - 2 Doors - 2 Shelves (Aluminum door fr…" at bounding box center [355, 105] width 126 height 9
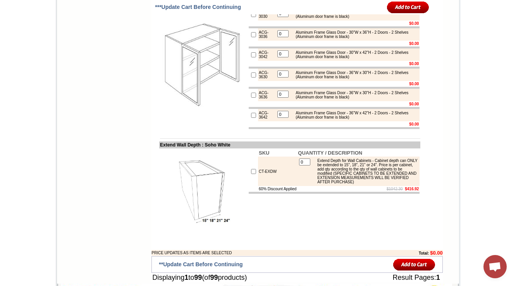
scroll to position [2813, 0]
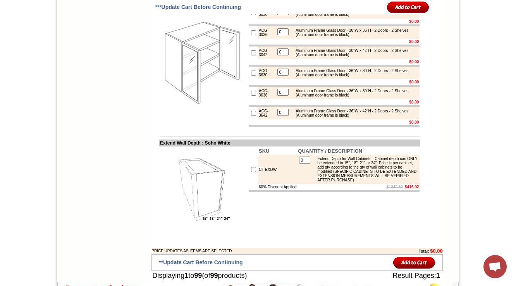
click at [249, 59] on td at bounding box center [253, 53] width 9 height 12
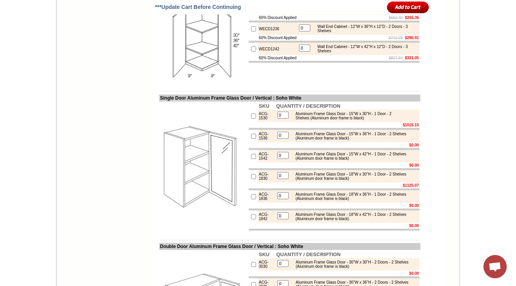
scroll to position [2565, 0]
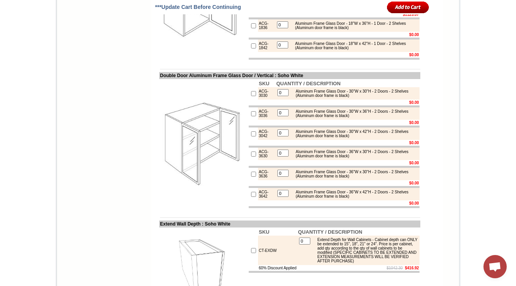
scroll to position [2735, 0]
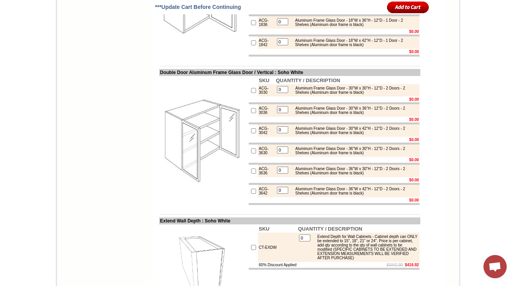
scroll to position [2766, 0]
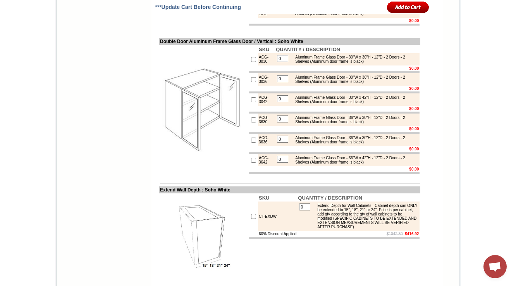
drag, startPoint x: 261, startPoint y: 41, endPoint x: 250, endPoint y: 33, distance: 14.1
copy td "ACG-1530"
drag, startPoint x: 259, startPoint y: 62, endPoint x: 251, endPoint y: 54, distance: 11.0
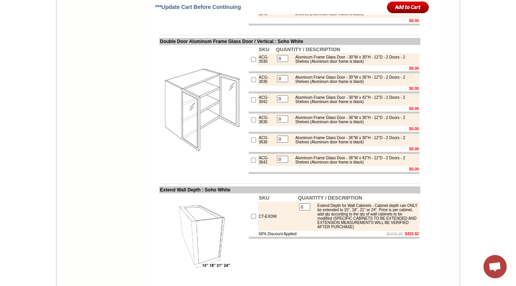
copy td "ACG-153"
drag, startPoint x: 261, startPoint y: 82, endPoint x: 251, endPoint y: 75, distance: 12.5
copy td "ACG-1542"
copy td "ACG-183"
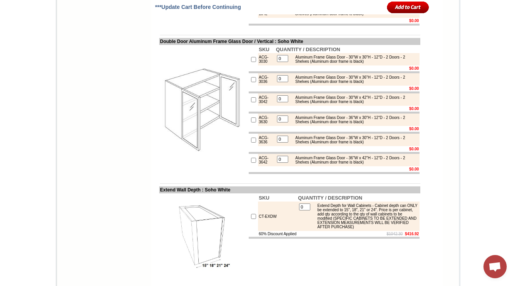
drag, startPoint x: 251, startPoint y: 98, endPoint x: 262, endPoint y: 105, distance: 12.9
drag, startPoint x: 252, startPoint y: 123, endPoint x: 261, endPoint y: 127, distance: 9.7
copy td "CG-1836"
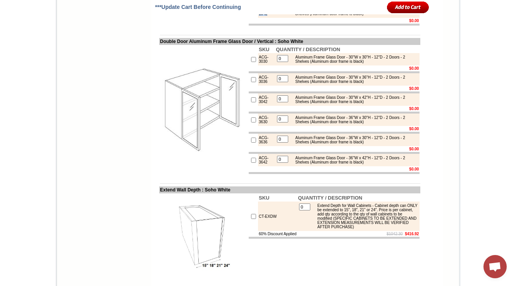
drag, startPoint x: 251, startPoint y: 141, endPoint x: 261, endPoint y: 147, distance: 10.8
click at [261, 18] on td "ACG-1842" at bounding box center [266, 11] width 17 height 12
copy td "ACG-1842"
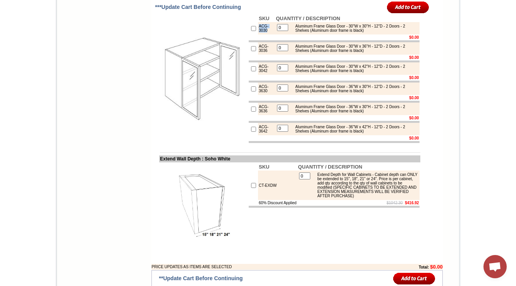
drag, startPoint x: 250, startPoint y: 162, endPoint x: 258, endPoint y: 171, distance: 11.8
click at [261, 35] on td "ACG-3030" at bounding box center [266, 28] width 17 height 12
copy td "ACG-3030"
drag, startPoint x: 251, startPoint y: 185, endPoint x: 263, endPoint y: 189, distance: 12.6
click at [263, 55] on td "ACG-3036" at bounding box center [266, 48] width 17 height 12
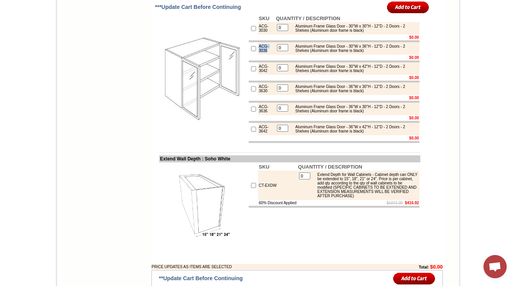
copy td "ACG-3036"
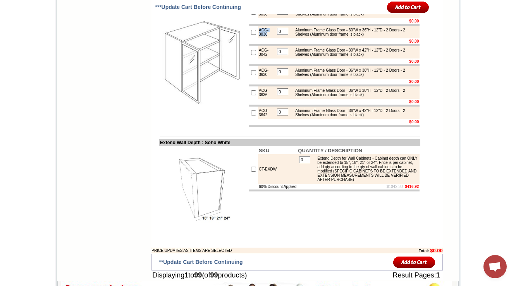
scroll to position [2828, 0]
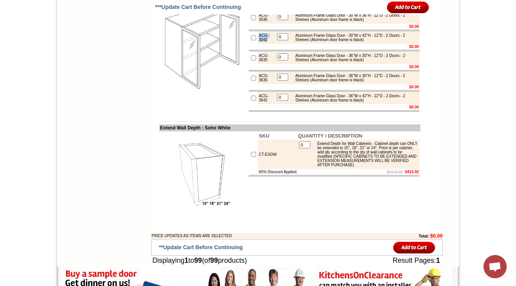
copy td "ACG-3042"
drag, startPoint x: 254, startPoint y: 177, endPoint x: 262, endPoint y: 181, distance: 8.8
click at [262, 44] on td "ACG-3042" at bounding box center [266, 37] width 17 height 12
drag, startPoint x: 250, startPoint y: 197, endPoint x: 260, endPoint y: 202, distance: 11.3
click at [260, 64] on td "ACG-3630" at bounding box center [266, 58] width 17 height 12
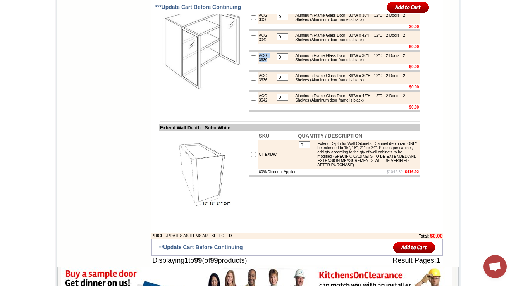
copy td "ACG-3630"
drag, startPoint x: 251, startPoint y: 220, endPoint x: 267, endPoint y: 224, distance: 16.3
click at [267, 84] on td "ACG-3636" at bounding box center [266, 78] width 17 height 12
drag, startPoint x: 250, startPoint y: 239, endPoint x: 263, endPoint y: 245, distance: 13.7
click at [263, 104] on tr "ACG-3642 0 Aluminum Frame Glass Door - 36"W x 42"H - 12"D - 2 Doors - 2 Shelves…" at bounding box center [334, 98] width 171 height 12
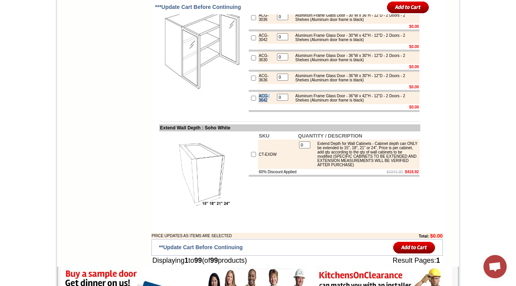
click at [249, 104] on td at bounding box center [253, 98] width 9 height 12
drag, startPoint x: 250, startPoint y: 240, endPoint x: 144, endPoint y: 222, distance: 107.0
click at [261, 104] on tr "ACG-3642 0 Aluminum Frame Glass Door - 36"W x 42"H - 12"D - 2 Doors - 2 Shelves…" at bounding box center [334, 98] width 171 height 12
drag, startPoint x: 154, startPoint y: 116, endPoint x: 191, endPoint y: 116, distance: 36.8
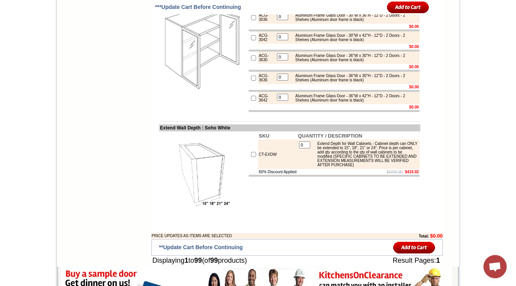
drag, startPoint x: 165, startPoint y: 114, endPoint x: 287, endPoint y: 114, distance: 121.7
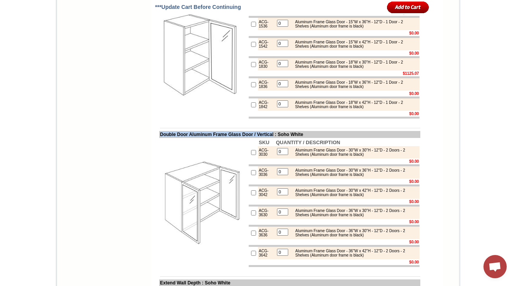
scroll to position [2735, 0]
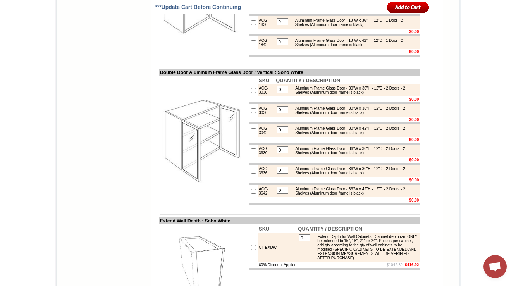
scroll to position [2766, 0]
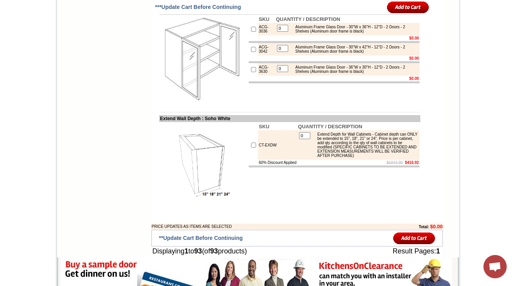
scroll to position [2766, 0]
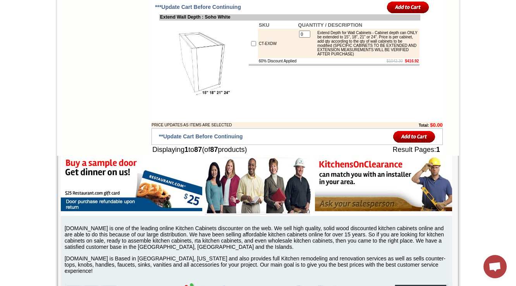
scroll to position [2673, 0]
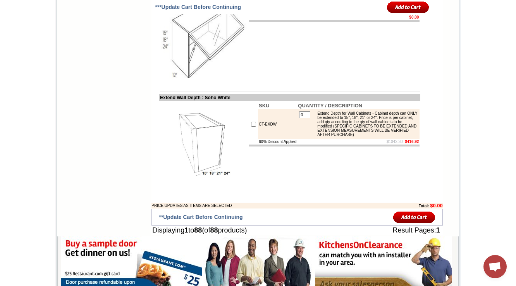
scroll to position [2704, 0]
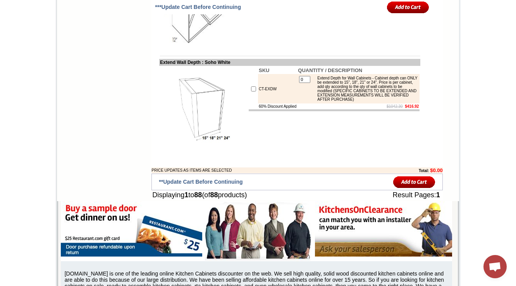
drag, startPoint x: 363, startPoint y: 101, endPoint x: 295, endPoint y: 97, distance: 67.6
copy div "Aluminum Frame Glass Door - 30"W - 15"H - 12"D (Aluminum door frame is black)"
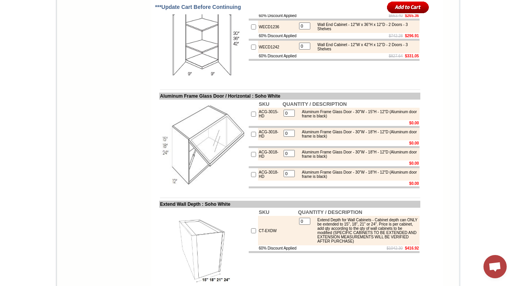
scroll to position [2549, 0]
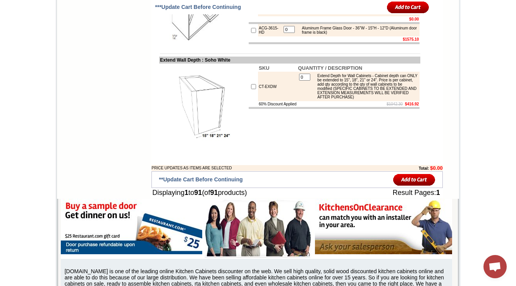
scroll to position [2704, 0]
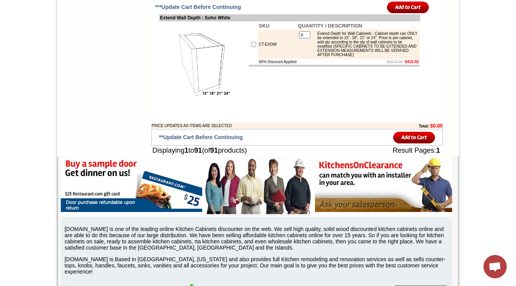
scroll to position [2735, 0]
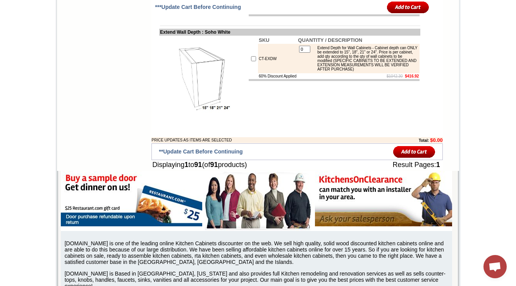
drag, startPoint x: 259, startPoint y: 48, endPoint x: 154, endPoint y: 48, distance: 105.1
copy td "Aluminum Frame Glass Door / Horizonta"
drag, startPoint x: 257, startPoint y: 71, endPoint x: 251, endPoint y: 65, distance: 8.5
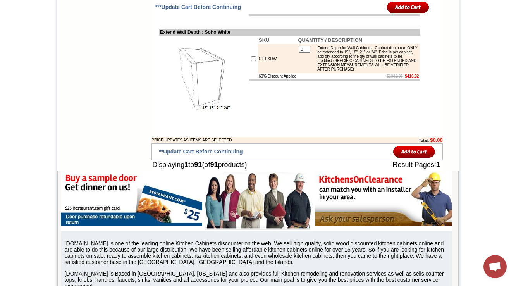
copy td "ACG-3015-HD"
drag, startPoint x: 251, startPoint y: 86, endPoint x: 259, endPoint y: 91, distance: 9.5
copy td "ACG-3018-HD"
drag, startPoint x: 250, startPoint y: 109, endPoint x: 256, endPoint y: 112, distance: 6.5
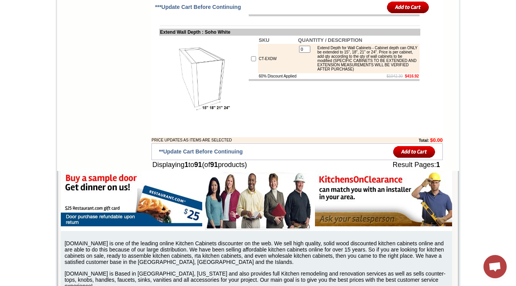
copy td "ACG-3615-HD"
drag, startPoint x: 251, startPoint y: 129, endPoint x: 259, endPoint y: 136, distance: 10.7
click at [259, 9] on td "ACG-3618-HD" at bounding box center [270, 2] width 24 height 12
copy td "ACG-3618-HD"
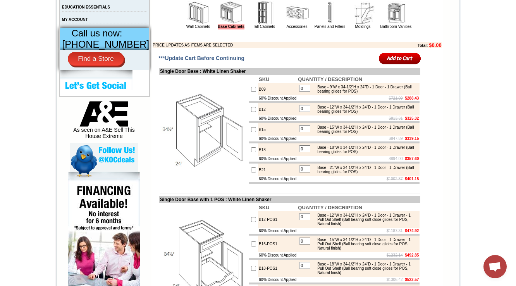
scroll to position [279, 0]
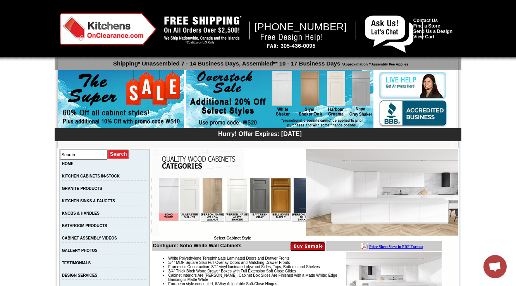
scroll to position [186, 0]
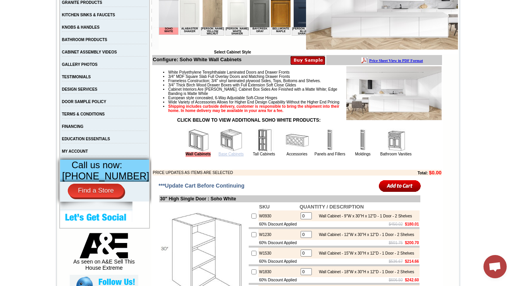
click at [223, 156] on link "Base Cabinets" at bounding box center [231, 154] width 25 height 4
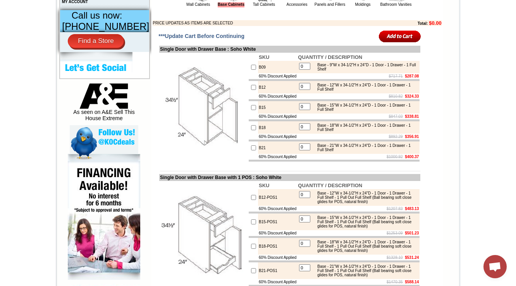
scroll to position [367, 0]
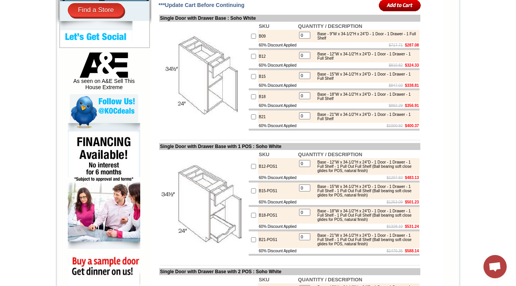
click at [361, 60] on div "Base - 12"W x 34-1/2"H x 24"D - 1 Door - 1 Drawer - 1 Full Shelf" at bounding box center [366, 56] width 104 height 9
drag, startPoint x: 361, startPoint y: 74, endPoint x: 337, endPoint y: 78, distance: 24.6
click at [337, 62] on table "0 Base - 12"W x 34-1/2"H x 24"D - 1 Door - 1 Drawer - 1 Full Shelf" at bounding box center [358, 56] width 121 height 11
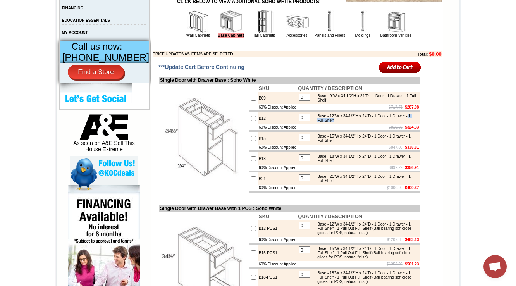
scroll to position [336, 0]
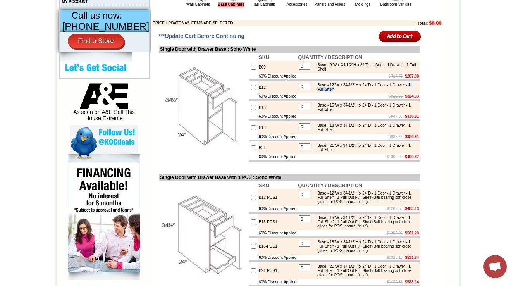
click at [224, 136] on img at bounding box center [203, 107] width 87 height 87
click at [354, 91] on div "Base - 12"W x 34-1/2"H x 24"D - 1 Door - 1 Drawer - 1 Full Shelf" at bounding box center [366, 87] width 104 height 9
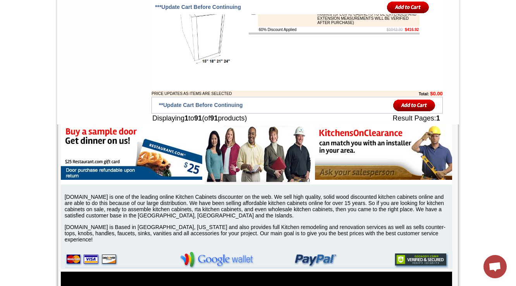
scroll to position [2729, 0]
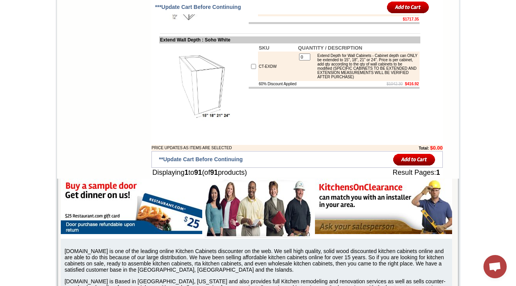
scroll to position [2729, 0]
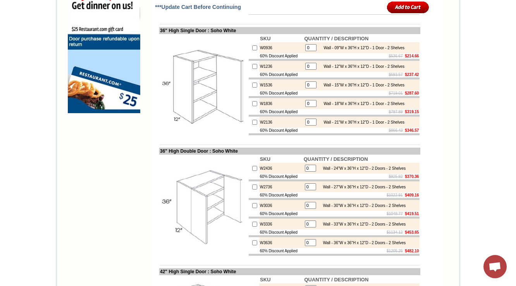
scroll to position [713, 0]
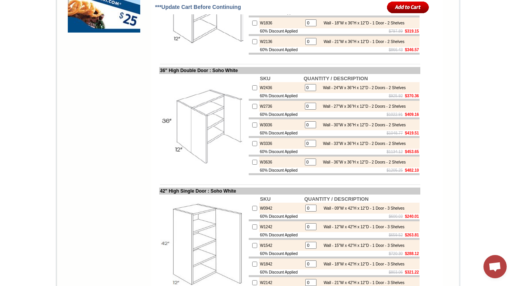
drag, startPoint x: 515, startPoint y: 75, endPoint x: 500, endPoint y: 97, distance: 26.3
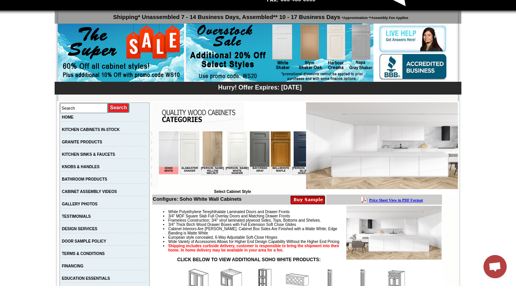
scroll to position [93, 0]
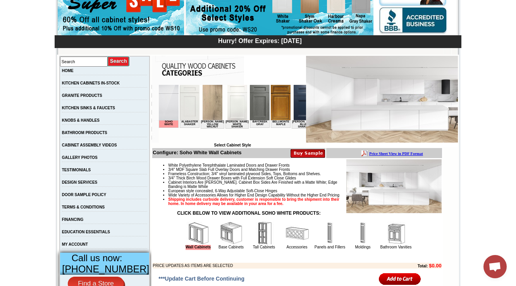
click at [227, 245] on img at bounding box center [231, 233] width 23 height 23
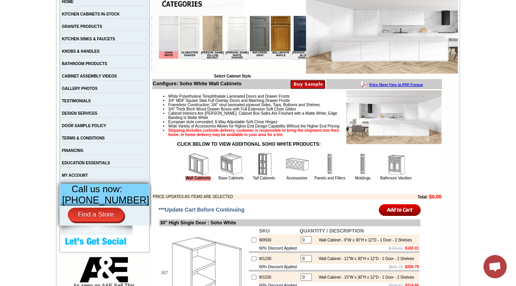
scroll to position [186, 0]
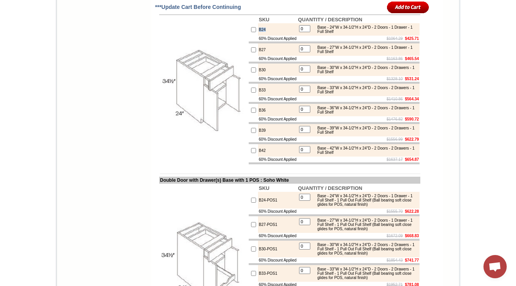
scroll to position [777, 0]
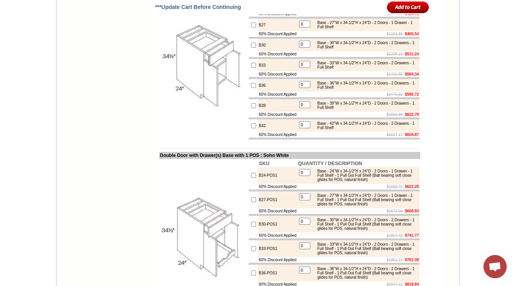
click at [395, 9] on div "Base - 24"W x 34-1/2"H x 24"D - 2 Doors - 1 Drawer - 1 Full Shelf" at bounding box center [366, 4] width 104 height 9
click at [357, 29] on div "Base - 27"W x 34-1/2"H x 24"D - 2 Doors - 1 Drawer - 1 Full Shelf" at bounding box center [366, 25] width 104 height 9
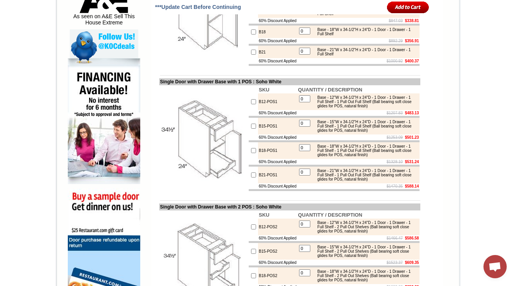
scroll to position [445, 0]
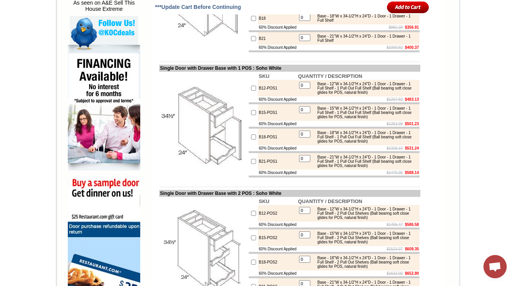
click at [357, 102] on td "$1207.83 $483.13" at bounding box center [358, 100] width 123 height 6
drag, startPoint x: 383, startPoint y: 118, endPoint x: 370, endPoint y: 120, distance: 13.3
click at [406, 96] on table "0 Base - 12"W x 34-1/2"H x 24"D - 1 Door - 1 Drawer - 1 Full Shelf - 1 Pull Out…" at bounding box center [358, 88] width 121 height 15
drag, startPoint x: 374, startPoint y: 118, endPoint x: 335, endPoint y: 125, distance: 39.4
click at [397, 95] on div "Base - 12"W x 34-1/2"H x 24"D - 1 Door - 1 Drawer - 1 Full Shelf - 1 Pull Out F…" at bounding box center [366, 88] width 104 height 13
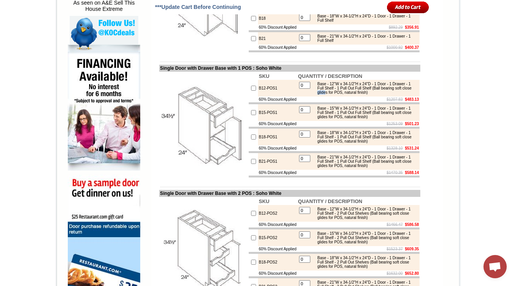
drag, startPoint x: 353, startPoint y: 117, endPoint x: 363, endPoint y: 117, distance: 9.7
click at [363, 95] on div "Base - 12"W x 34-1/2"H x 24"D - 1 Door - 1 Drawer - 1 Full Shelf - 1 Pull Out F…" at bounding box center [366, 88] width 104 height 13
drag, startPoint x: 366, startPoint y: 117, endPoint x: 410, endPoint y: 116, distance: 43.8
click at [410, 95] on div "Base - 12"W x 34-1/2"H x 24"D - 1 Door - 1 Drawer - 1 Full Shelf - 1 Pull Out F…" at bounding box center [366, 88] width 104 height 13
click at [405, 95] on div "Base - 12"W x 34-1/2"H x 24"D - 1 Door - 1 Drawer - 1 Full Shelf - 1 Pull Out F…" at bounding box center [366, 88] width 104 height 13
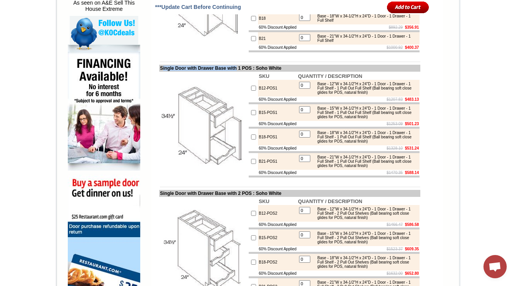
drag, startPoint x: 155, startPoint y: 91, endPoint x: 243, endPoint y: 90, distance: 87.6
click at [243, 72] on td "Single Door with Drawer Base with 1 POS : Soho White" at bounding box center [289, 68] width 261 height 7
copy td "ingle Door with Drawer Base with"
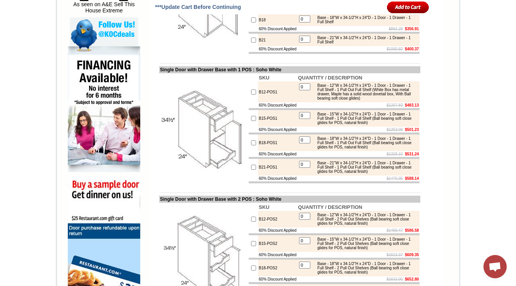
scroll to position [474, 0]
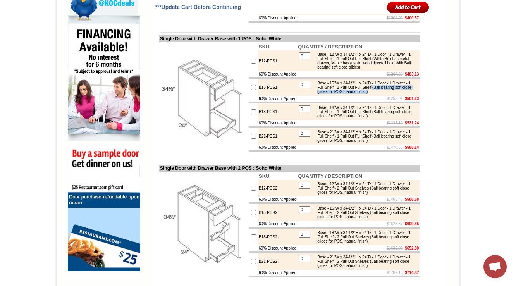
drag, startPoint x: 401, startPoint y: 119, endPoint x: 410, endPoint y: 124, distance: 9.9
click at [410, 94] on div "Base - 15"W x 34-1/2"H x 24"D - 1 Door - 1 Drawer - 1 Full Shelf - 1 Pull Out F…" at bounding box center [366, 87] width 104 height 13
copy div "(Ball bearing soft close glides for POS, natural finish)"
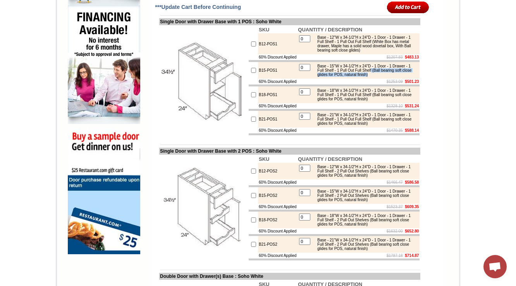
scroll to position [506, 0]
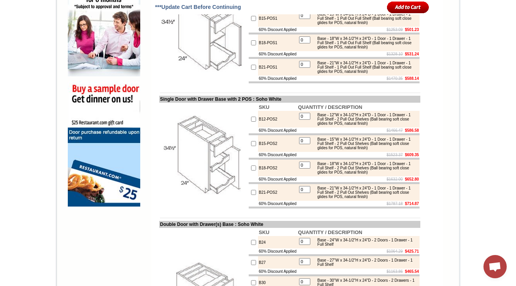
scroll to position [537, 0]
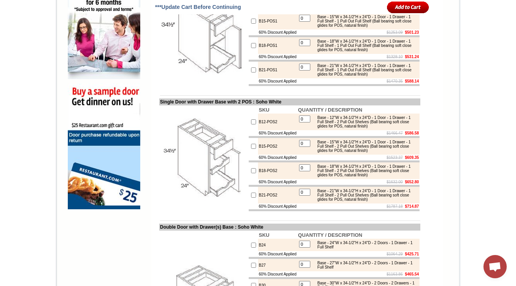
click at [345, 105] on td "Single Door with Drawer Base with 2 POS : Soho White" at bounding box center [289, 101] width 261 height 7
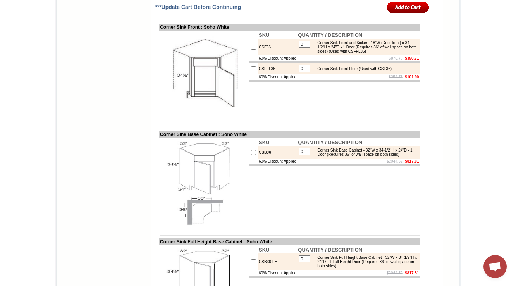
scroll to position [2523, 0]
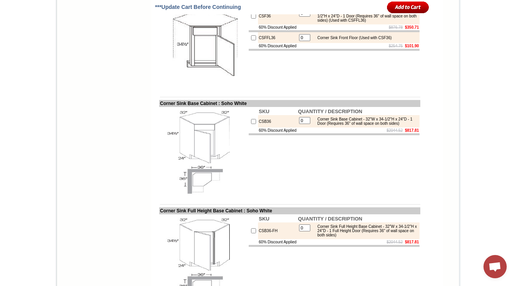
drag, startPoint x: 152, startPoint y: 93, endPoint x: 247, endPoint y: 94, distance: 95.4
copy td "Double Door Farm Sink Base Cabinet"
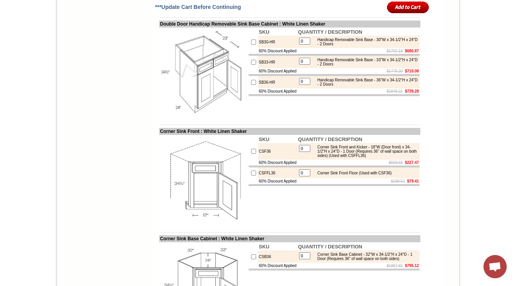
scroll to position [3118, 0]
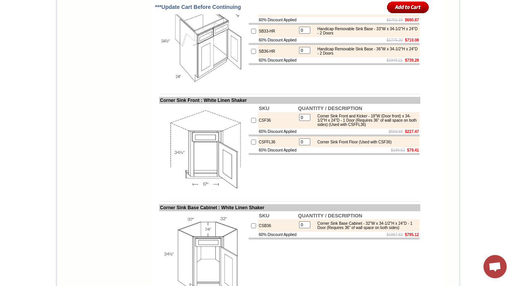
drag, startPoint x: 354, startPoint y: 112, endPoint x: 361, endPoint y: 116, distance: 8.7
copy div "(Max trimmable 27" X 10", has a fixed platform)"
drag, startPoint x: 353, startPoint y: 138, endPoint x: 362, endPoint y: 145, distance: 11.0
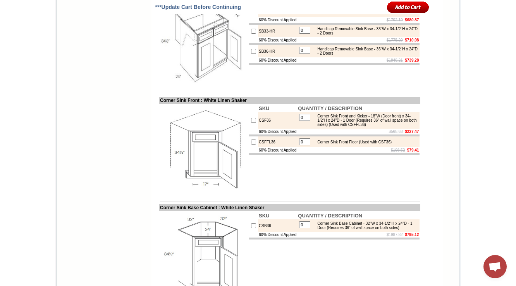
copy div "(Max trimmable 30" X 10", has a fixed platform)"
drag, startPoint x: 354, startPoint y: 166, endPoint x: 361, endPoint y: 171, distance: 8.4
copy div "(Max trimmable 33" X 10", has a fixed platform)"
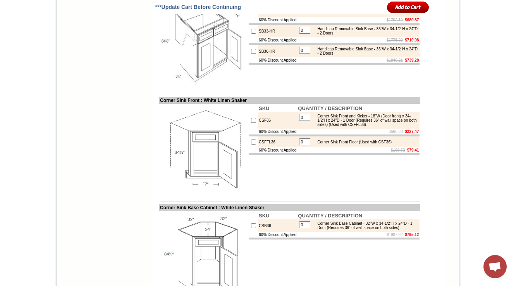
drag, startPoint x: 252, startPoint y: 112, endPoint x: 273, endPoint y: 112, distance: 20.9
copy td "SB30-FS"
drag, startPoint x: 356, startPoint y: 136, endPoint x: 251, endPoint y: 169, distance: 110.0
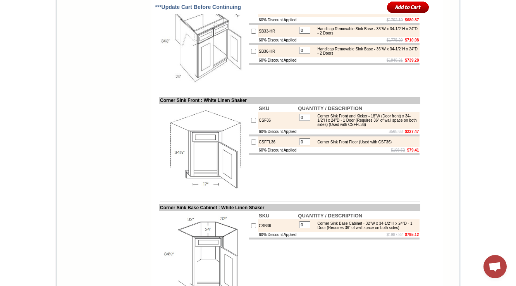
drag, startPoint x: 329, startPoint y: 140, endPoint x: 355, endPoint y: 139, distance: 26.4
copy div "(18"H each)"
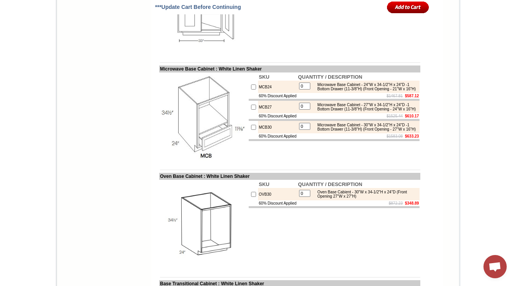
scroll to position [4277, 0]
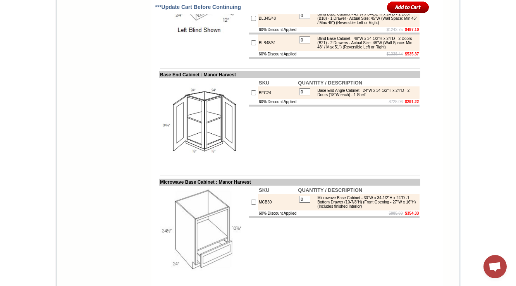
scroll to position [2017, 0]
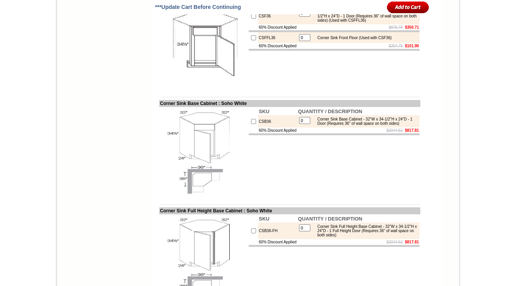
scroll to position [2523, 0]
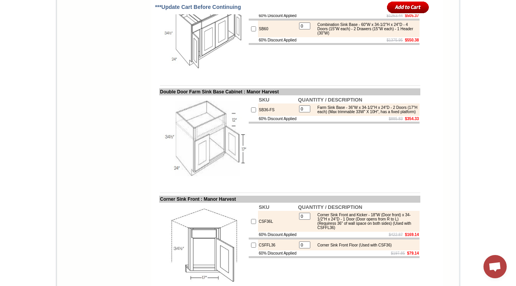
scroll to position [1198, 0]
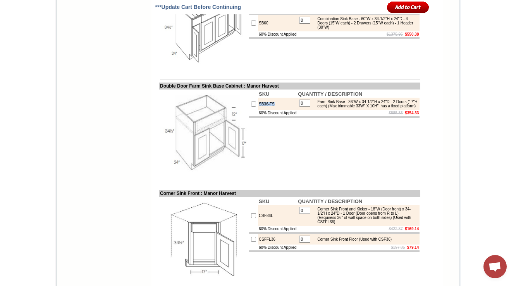
drag, startPoint x: 268, startPoint y: 167, endPoint x: 249, endPoint y: 160, distance: 20.2
click at [249, 110] on tr "SB36-FS 0 Farm Sink Base - 36"W x 34-1/2"H x 24"D - 2 Doors (17"H each) (Max tr…" at bounding box center [334, 104] width 171 height 12
drag, startPoint x: 331, startPoint y: 166, endPoint x: 356, endPoint y: 166, distance: 25.2
click at [356, 108] on div "Farm Sink Base - 36"W x 34-1/2"H x 24"D - 2 Doors (17"H each) (Max trimmable 33…" at bounding box center [366, 104] width 104 height 9
copy div "(17"H each)"
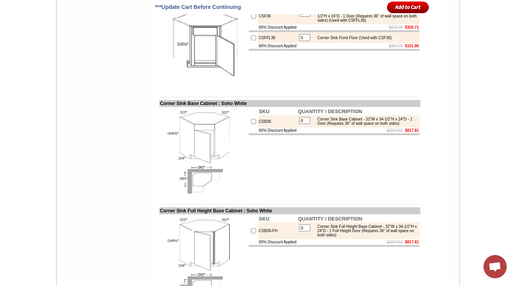
drag, startPoint x: 400, startPoint y: 164, endPoint x: 330, endPoint y: 169, distance: 70.3
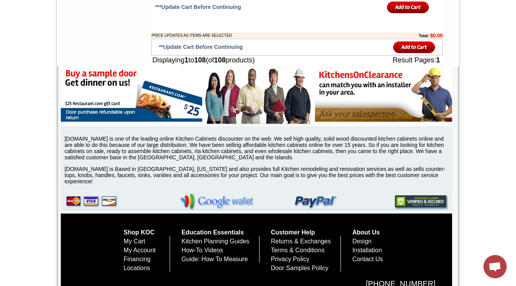
scroll to position [4194, 0]
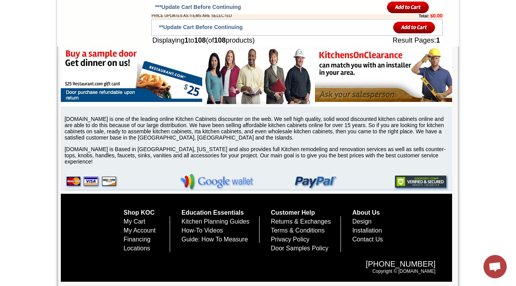
scroll to position [4350, 0]
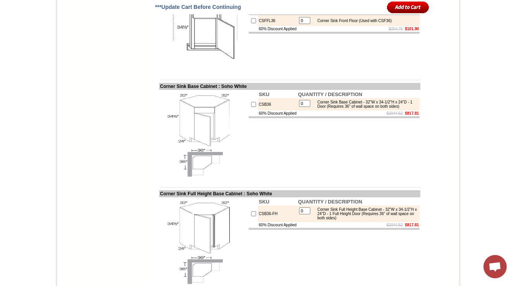
scroll to position [2551, 0]
